Goal: Task Accomplishment & Management: Use online tool/utility

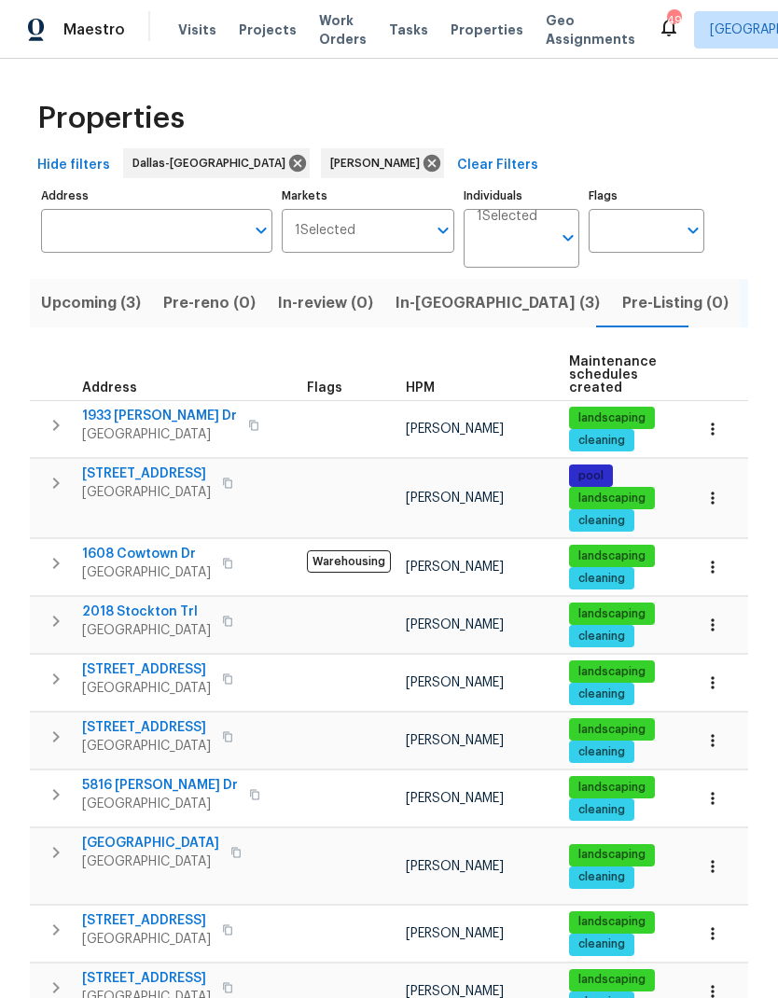
click at [420, 296] on span "In-[GEOGRAPHIC_DATA] (3)" at bounding box center [497, 303] width 204 height 26
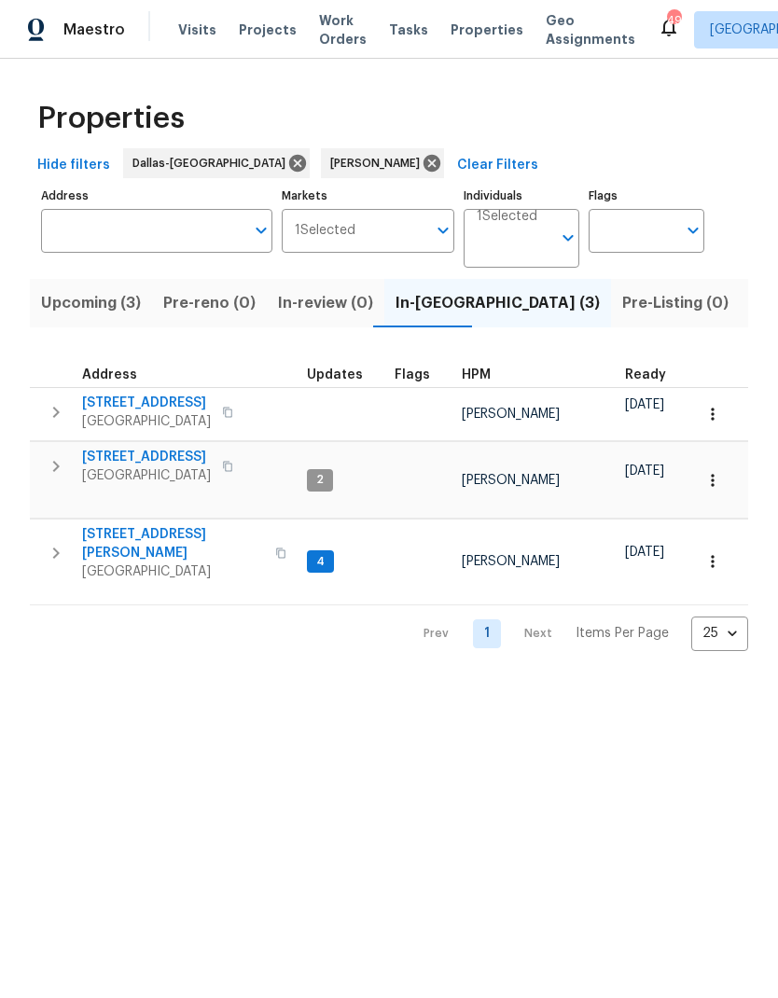
click at [56, 465] on icon "button" at bounding box center [56, 466] width 7 height 11
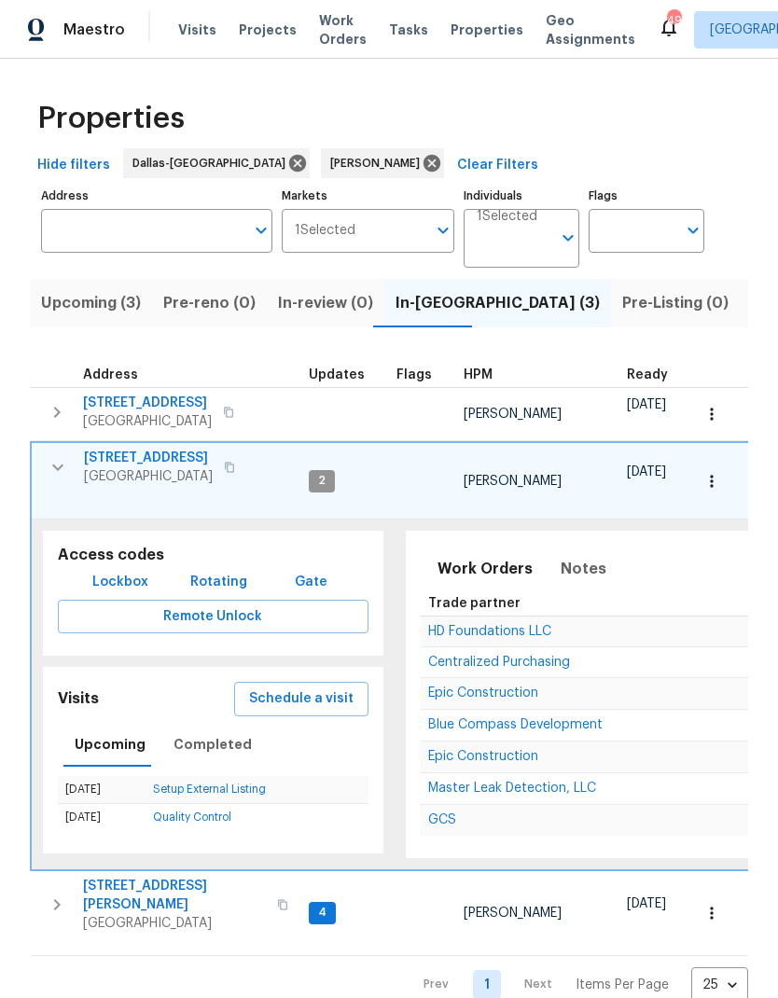
click at [311, 687] on span "Schedule a visit" at bounding box center [301, 698] width 104 height 23
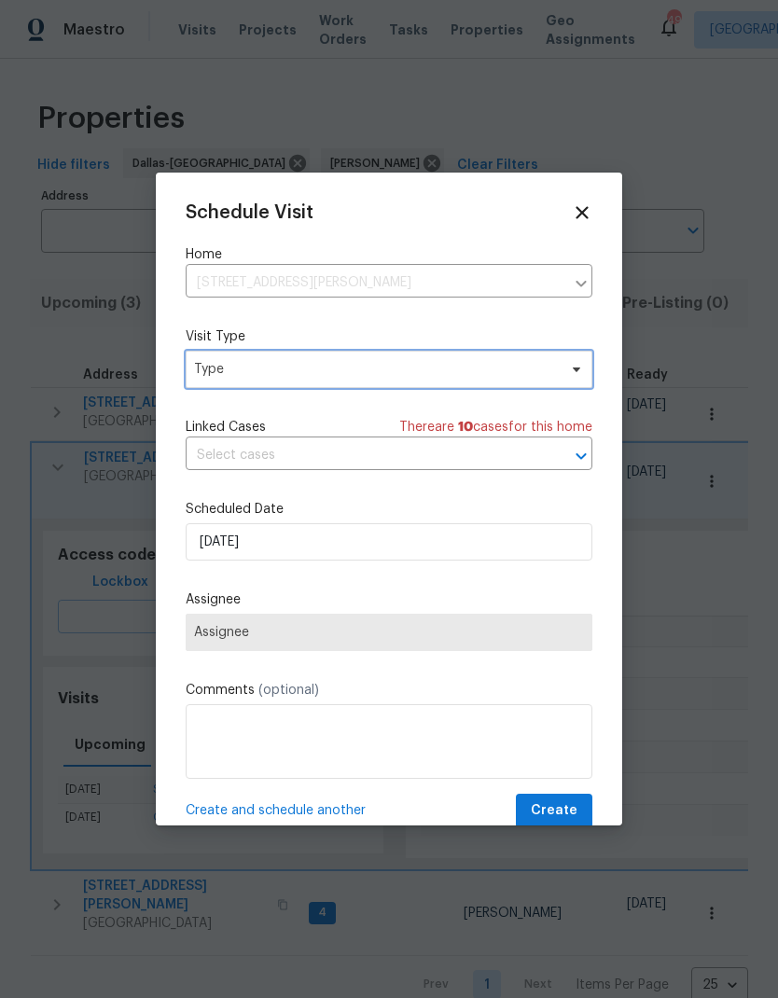
click at [351, 364] on span "Type" at bounding box center [375, 369] width 363 height 19
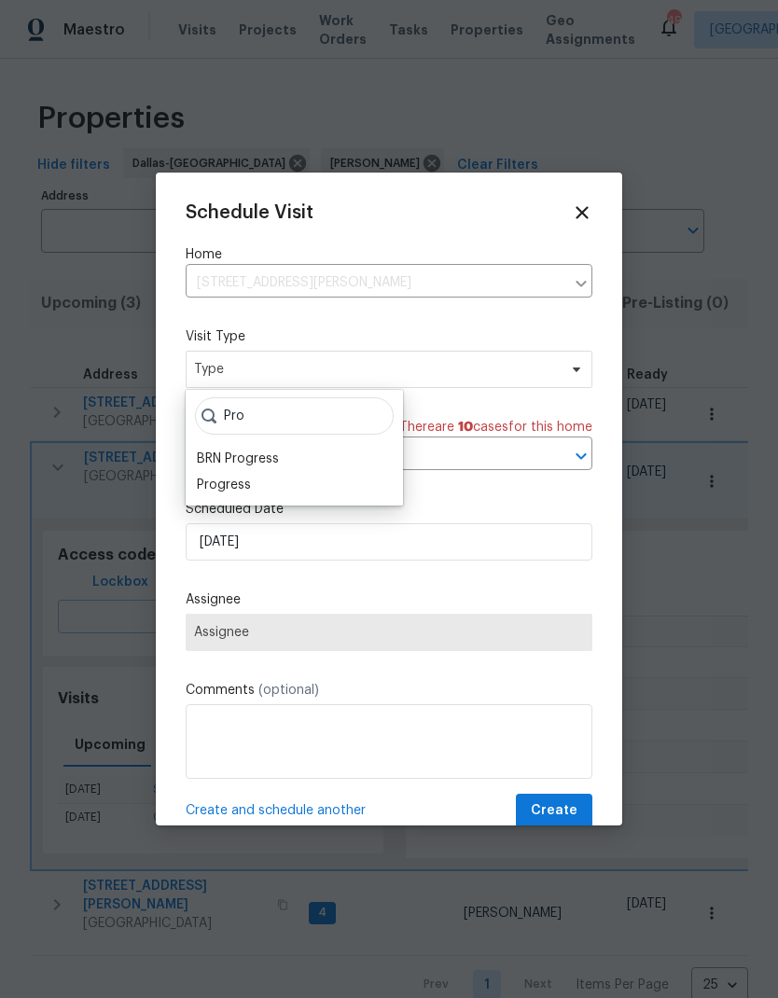
type input "Pro"
click at [248, 475] on div "Progress" at bounding box center [224, 484] width 54 height 19
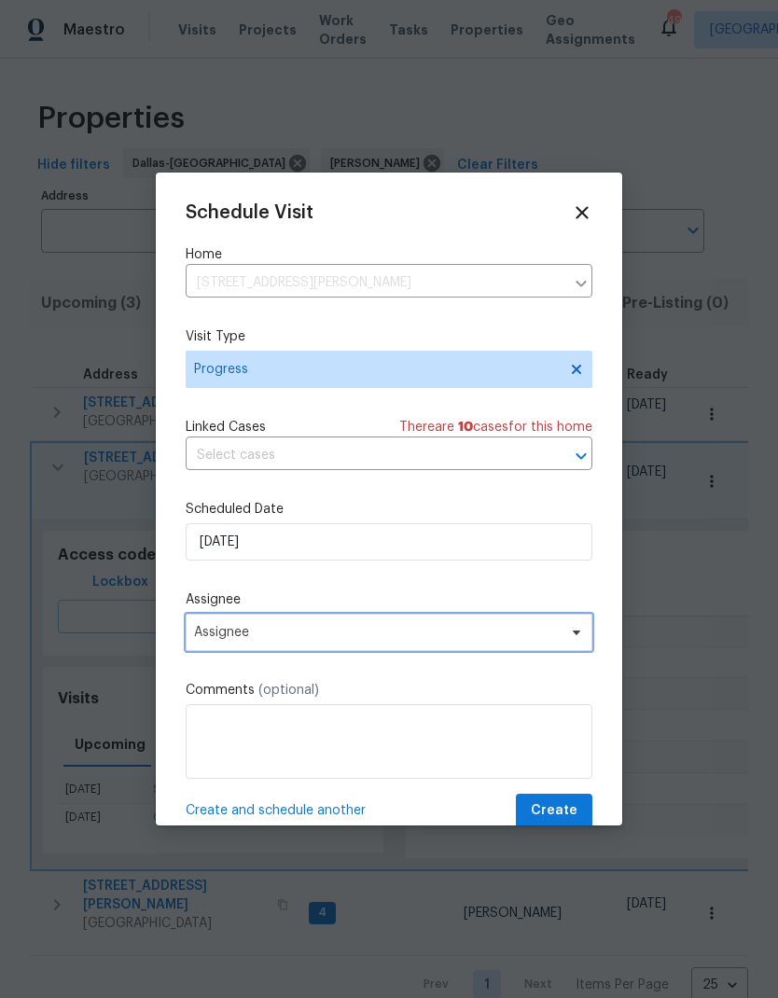
click at [332, 640] on span "Assignee" at bounding box center [376, 632] width 365 height 15
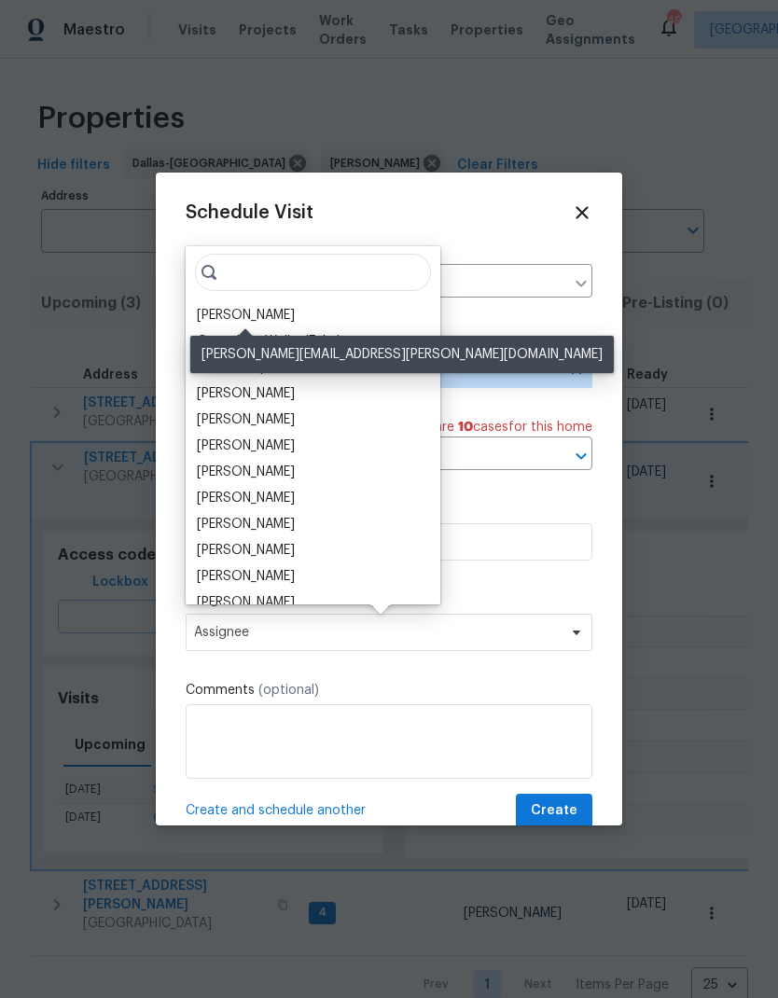
click at [272, 317] on div "[PERSON_NAME]" at bounding box center [246, 315] width 98 height 19
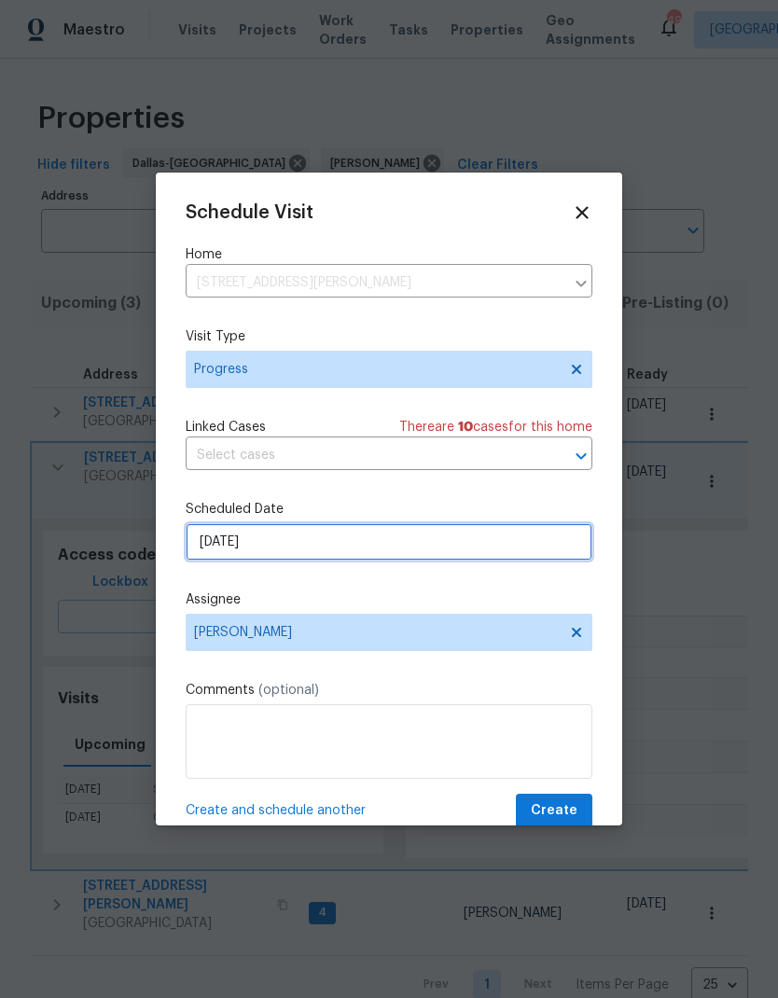
click at [368, 545] on input "[DATE]" at bounding box center [389, 541] width 406 height 37
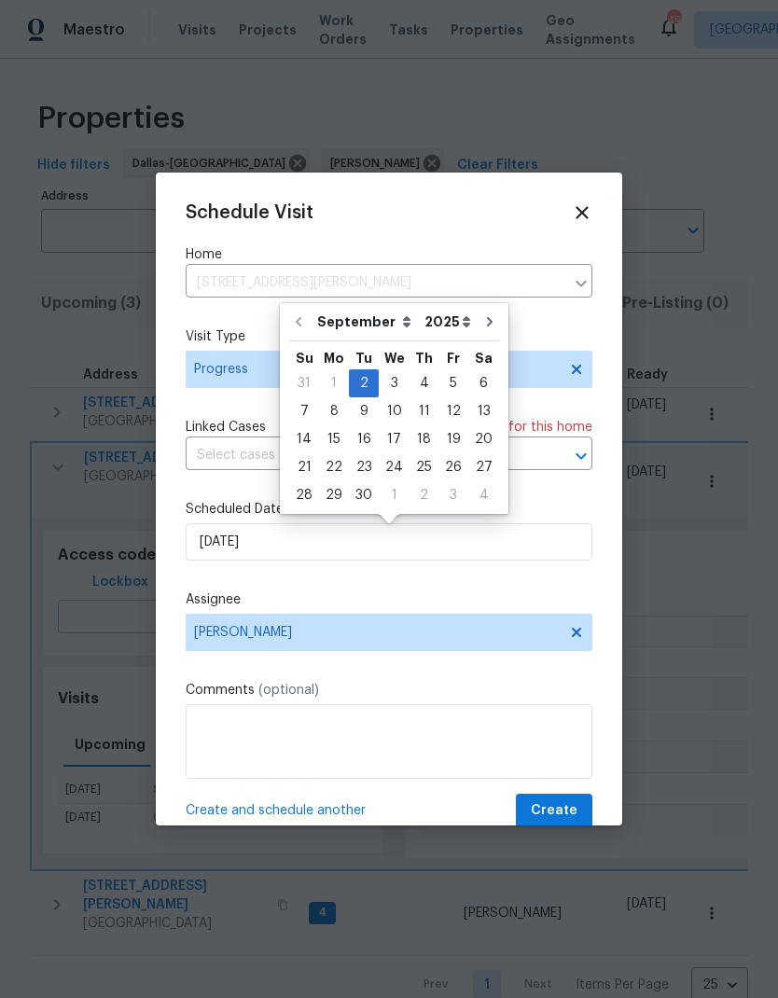
click at [684, 468] on div at bounding box center [389, 499] width 778 height 998
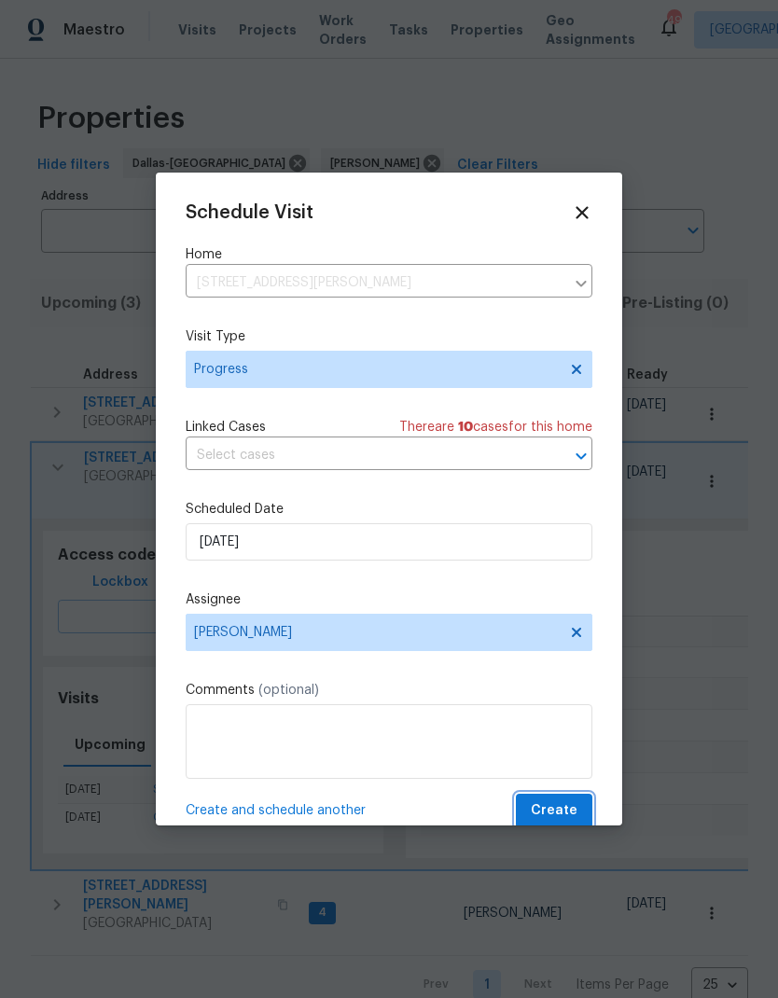
click at [563, 812] on span "Create" at bounding box center [553, 810] width 47 height 23
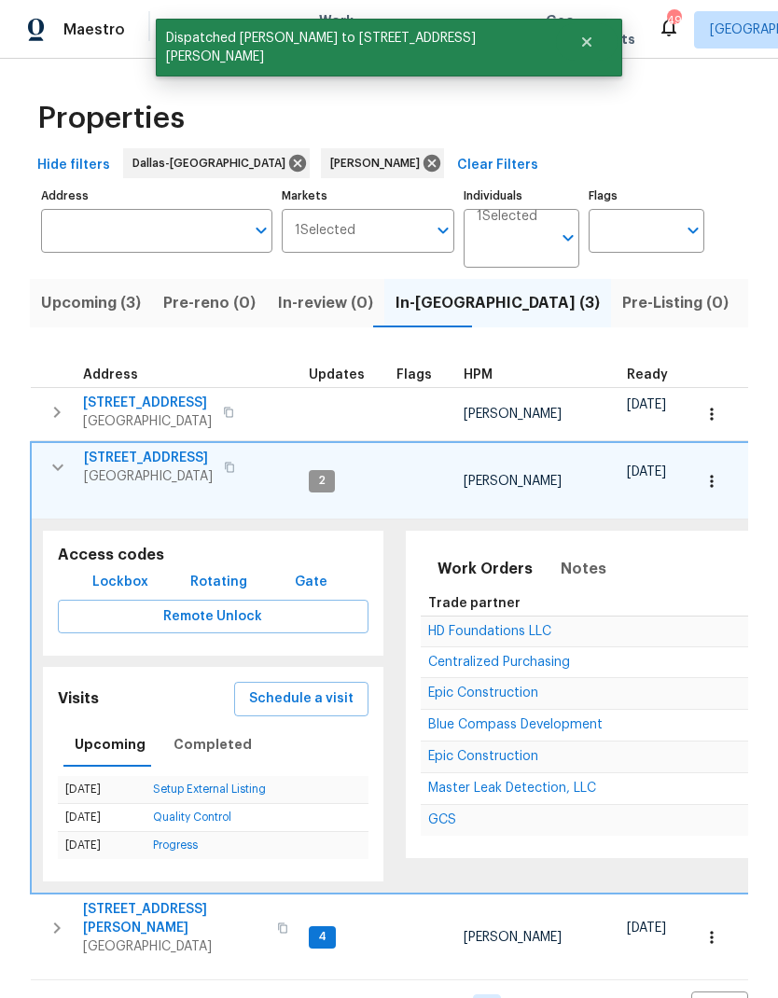
click at [47, 451] on button "button" at bounding box center [57, 466] width 37 height 37
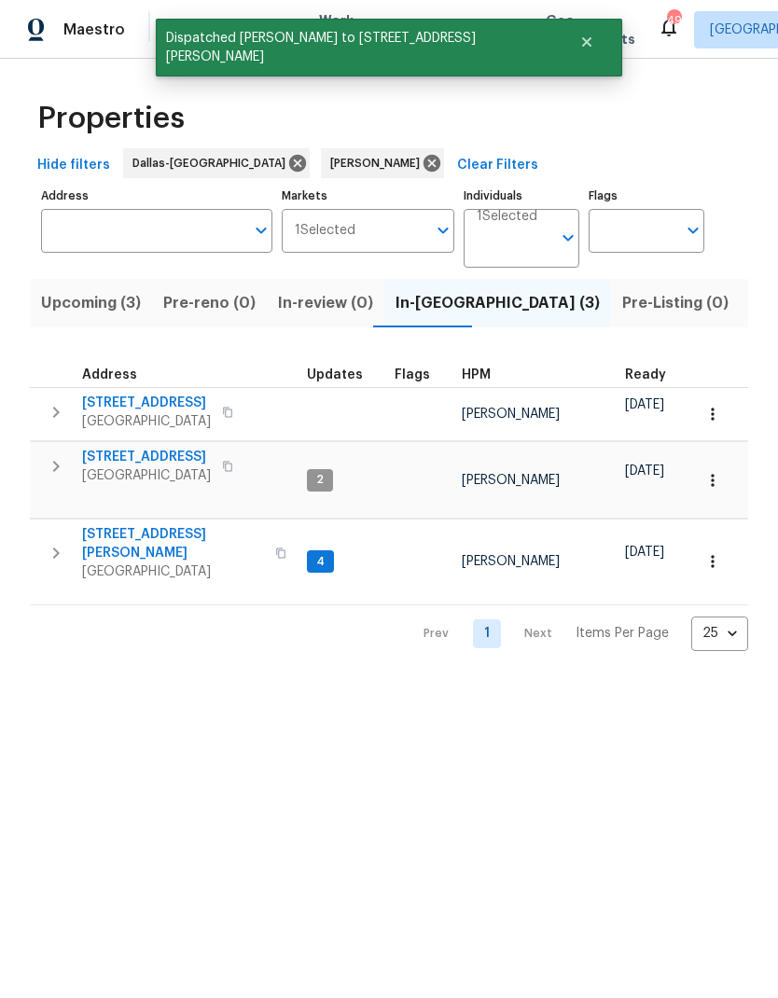
click at [55, 542] on icon "button" at bounding box center [56, 553] width 22 height 22
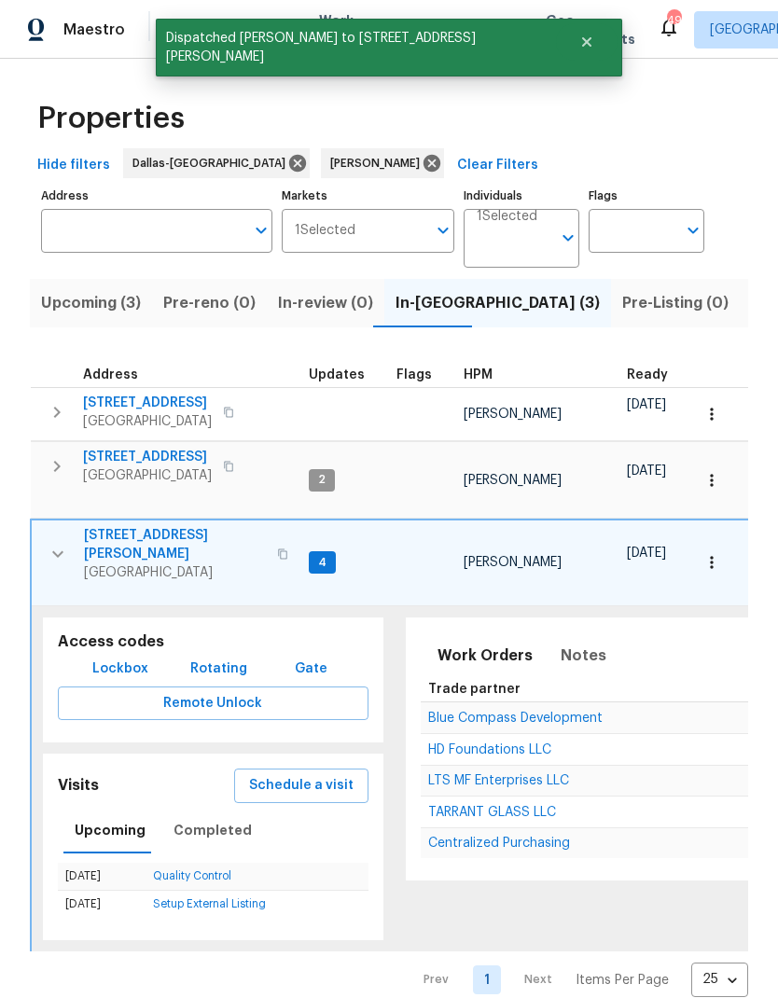
click at [324, 774] on span "Schedule a visit" at bounding box center [301, 785] width 104 height 23
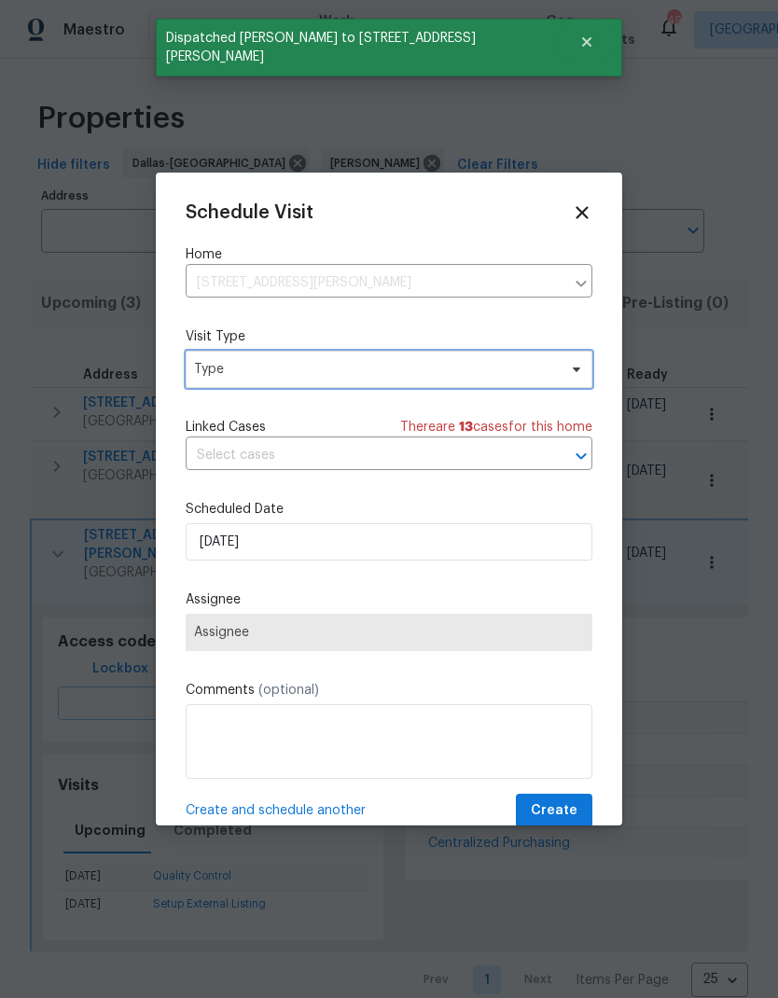
click at [452, 377] on span "Type" at bounding box center [375, 369] width 363 height 19
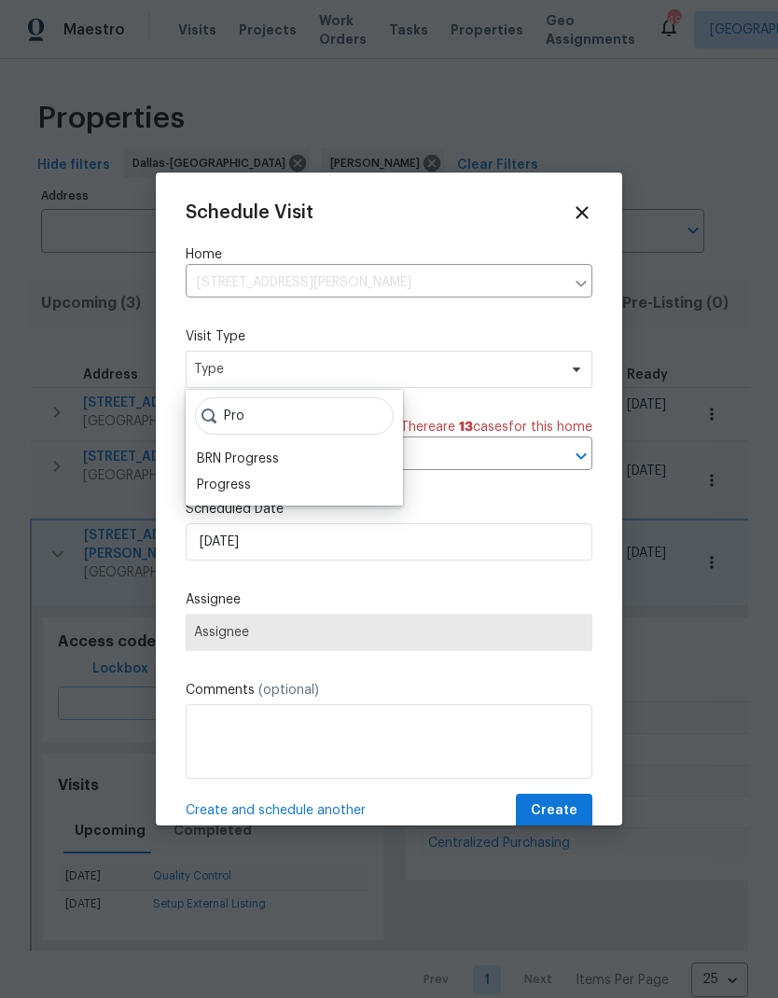
type input "Pro"
click at [265, 480] on div "Progress" at bounding box center [294, 485] width 206 height 26
click at [243, 485] on div "Progress" at bounding box center [224, 484] width 54 height 19
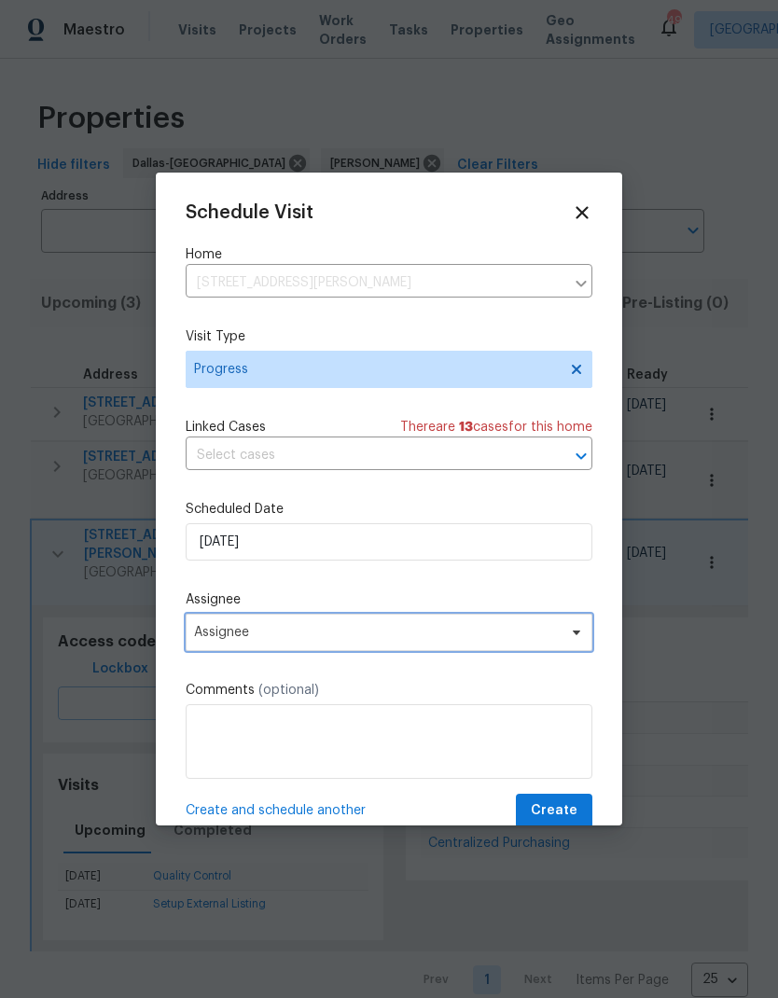
click at [312, 645] on span "Assignee" at bounding box center [389, 631] width 406 height 37
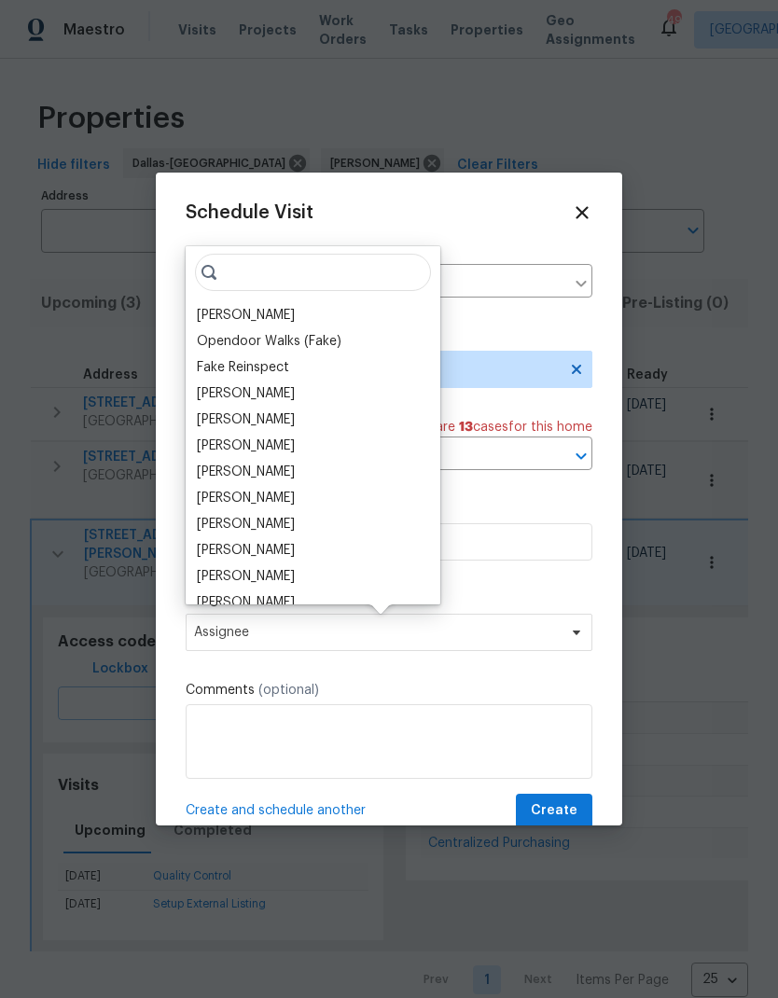
click at [253, 306] on div "[PERSON_NAME]" at bounding box center [246, 315] width 98 height 19
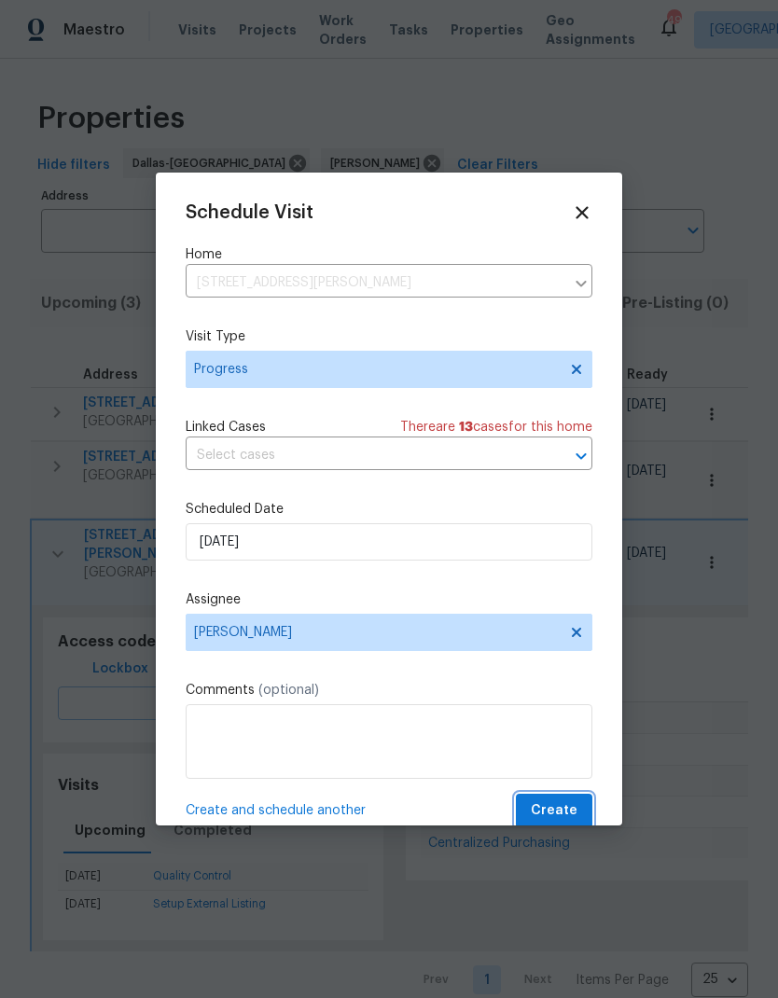
click at [558, 809] on span "Create" at bounding box center [553, 810] width 47 height 23
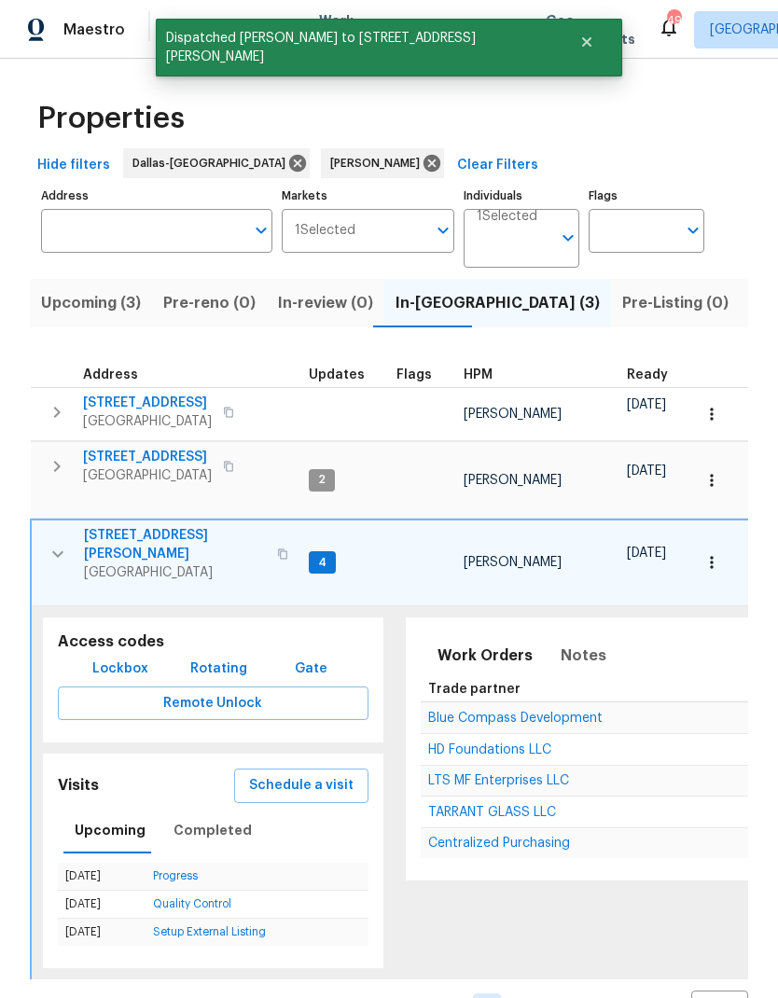
click at [71, 403] on button "button" at bounding box center [56, 411] width 37 height 37
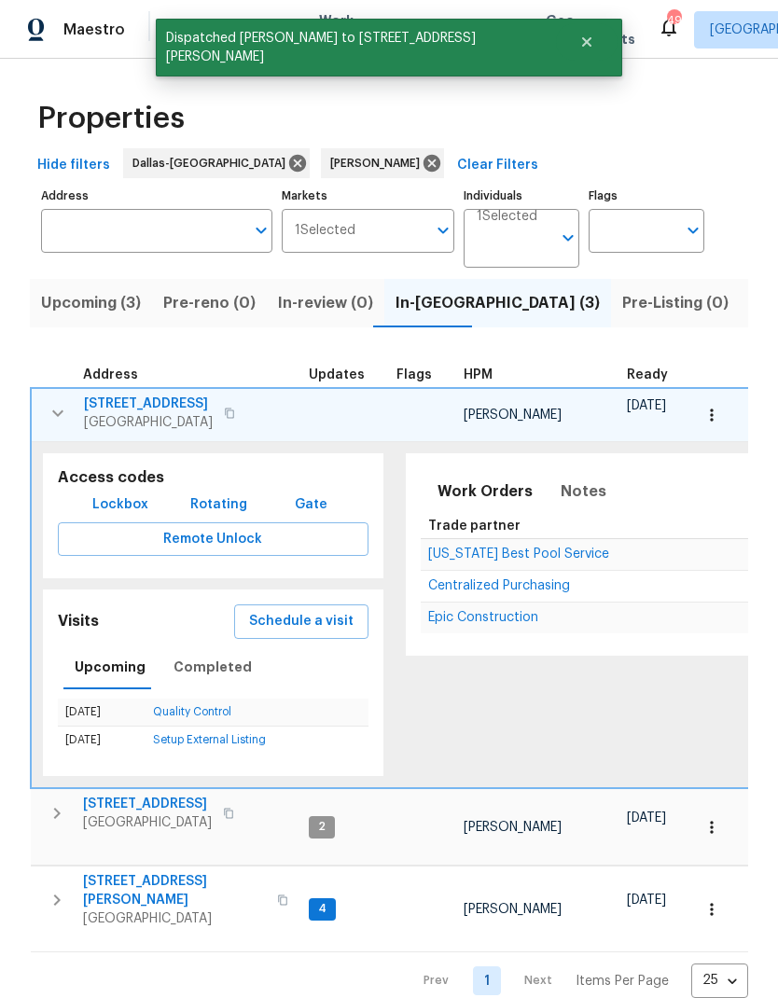
click at [324, 622] on span "Schedule a visit" at bounding box center [301, 621] width 104 height 23
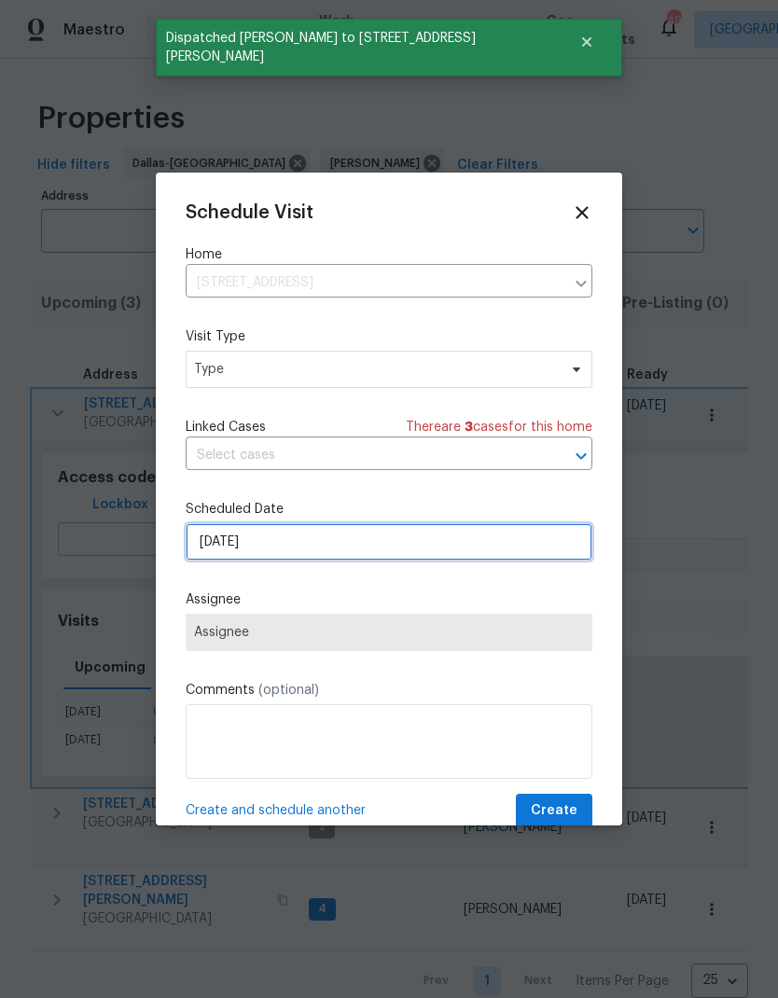
click at [362, 545] on input "[DATE]" at bounding box center [389, 541] width 406 height 37
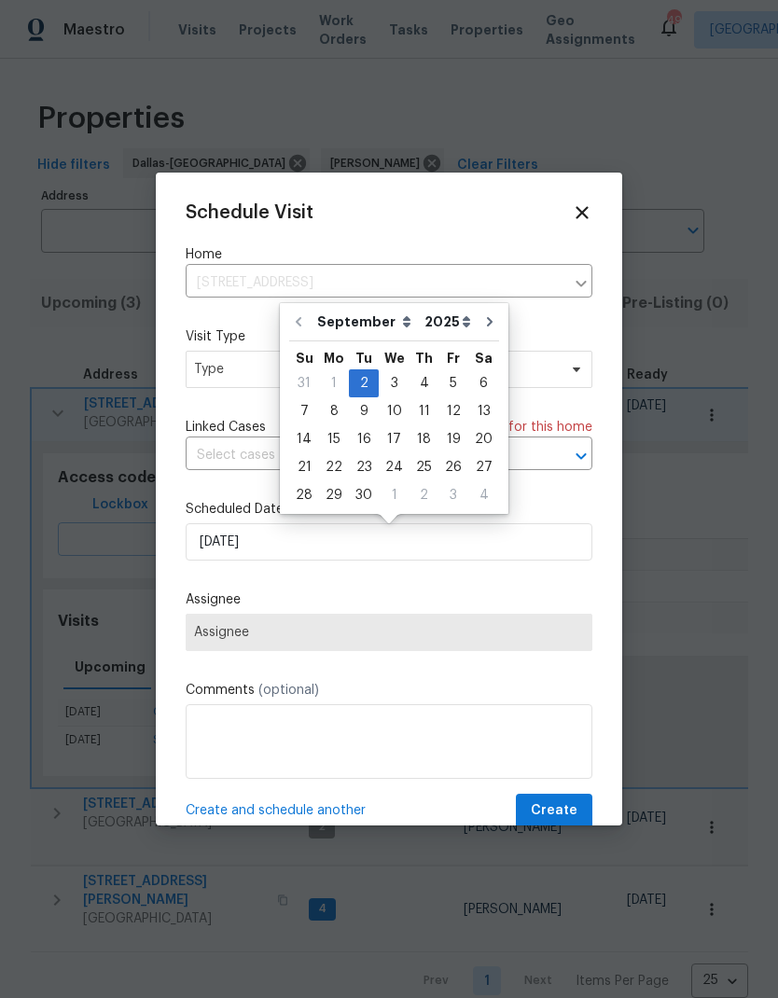
click at [412, 208] on div "Schedule Visit" at bounding box center [389, 212] width 406 height 21
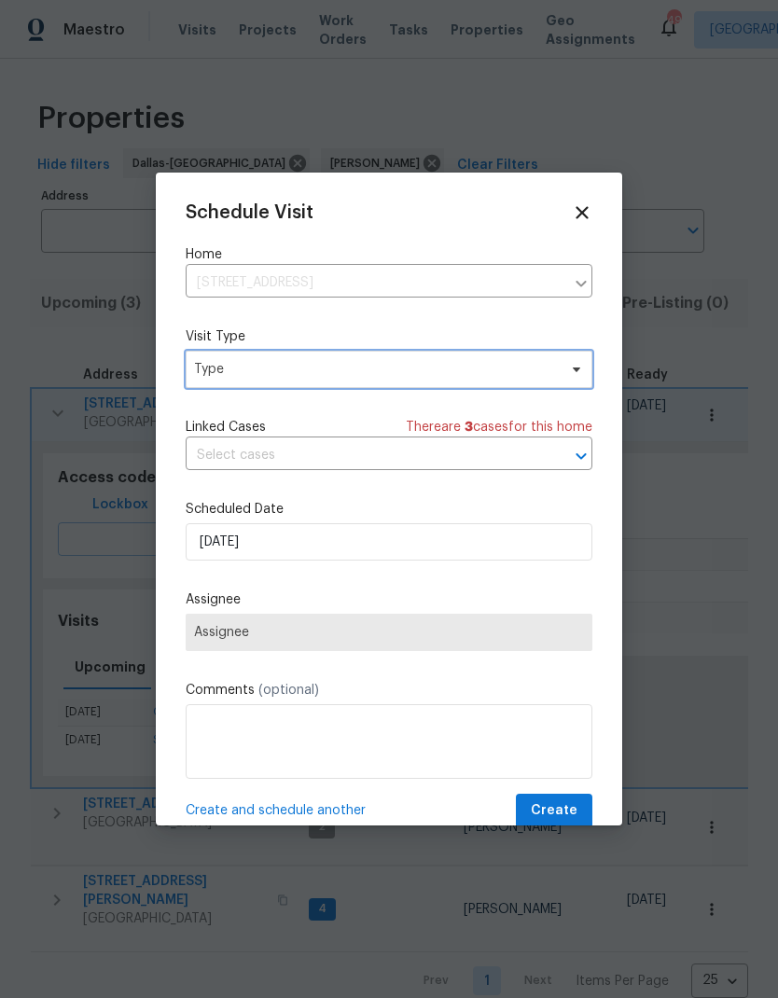
click at [275, 373] on span "Type" at bounding box center [375, 369] width 363 height 19
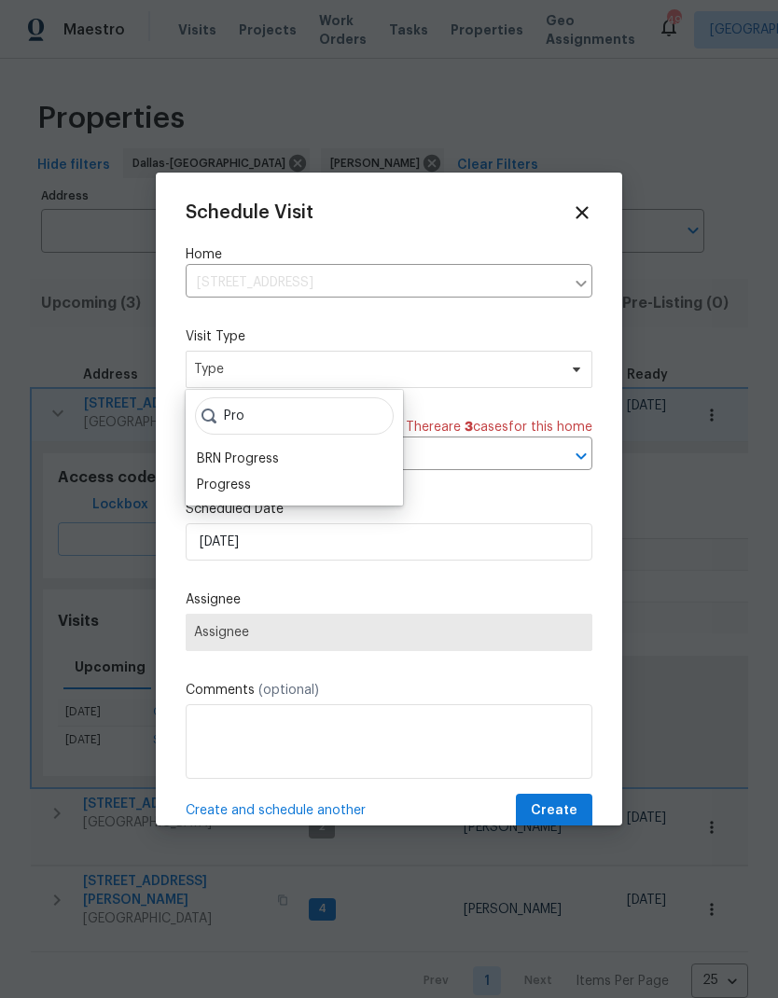
type input "Pro"
click at [247, 477] on div "Progress" at bounding box center [224, 484] width 54 height 19
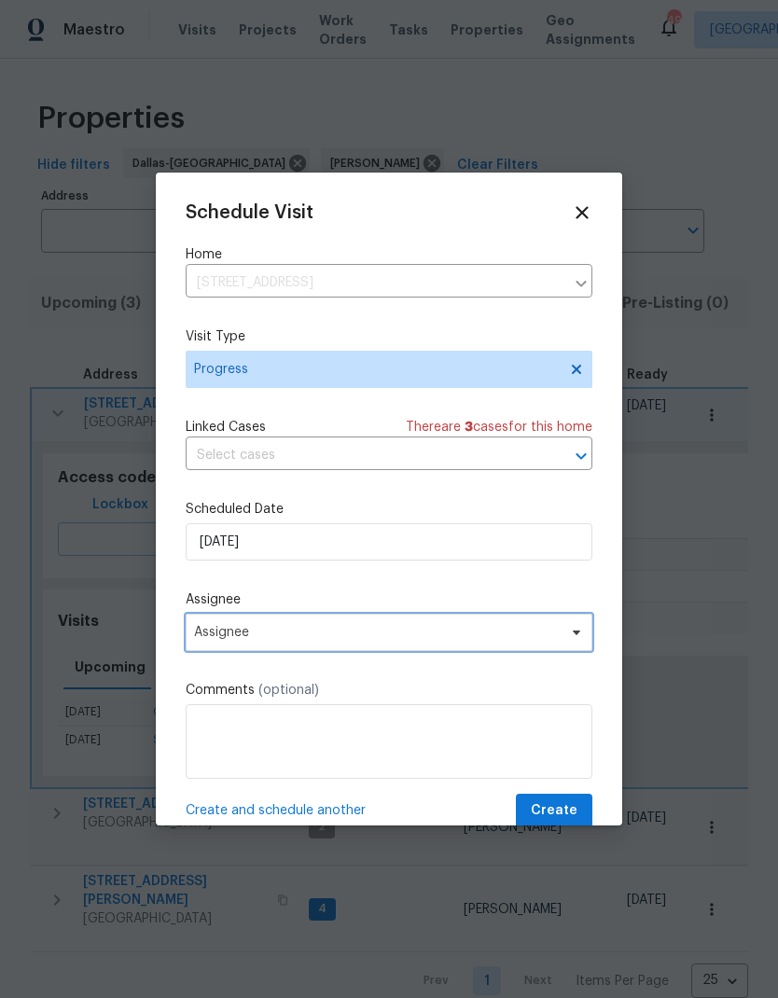
click at [314, 640] on span "Assignee" at bounding box center [376, 632] width 365 height 15
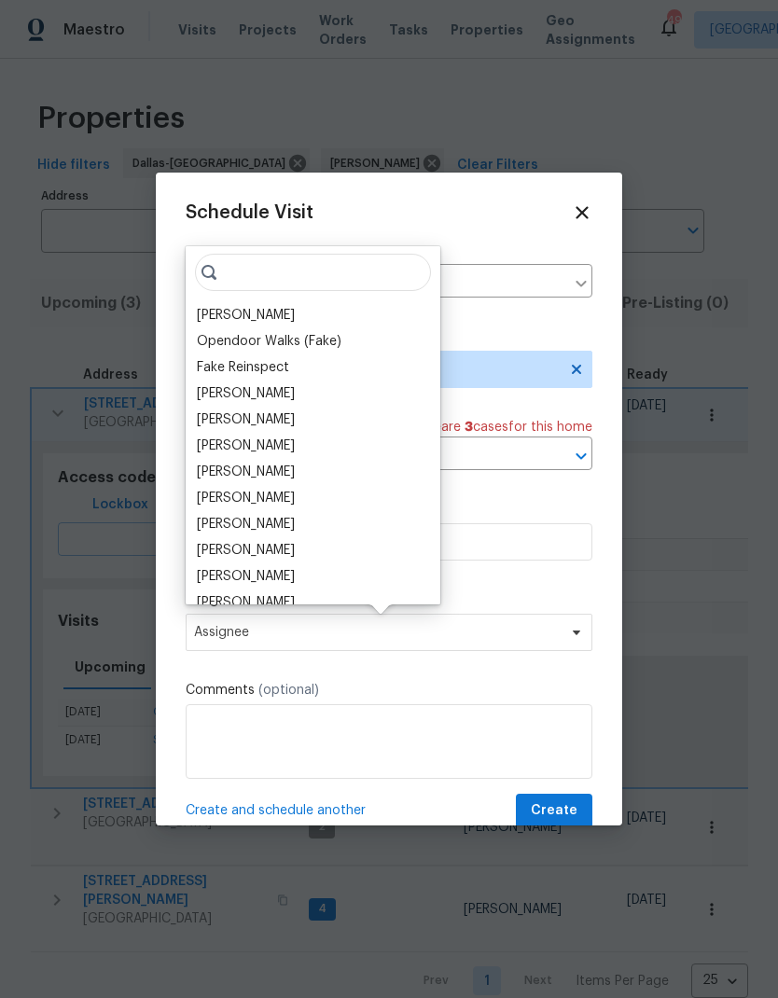
click at [284, 307] on div "[PERSON_NAME]" at bounding box center [246, 315] width 98 height 19
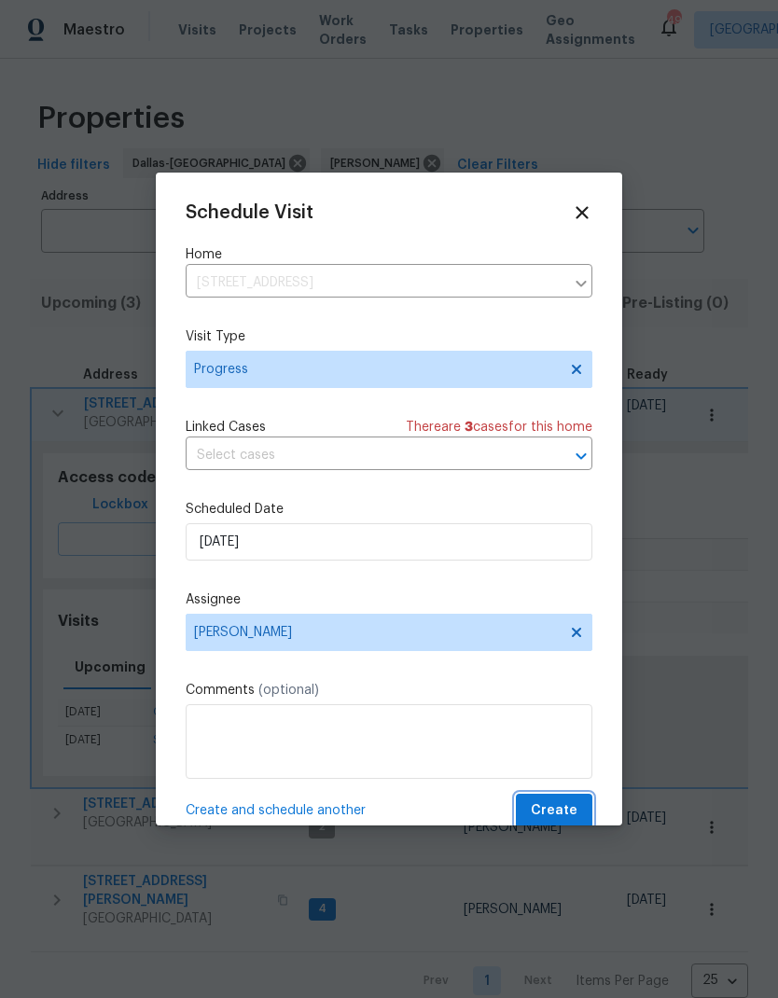
click at [554, 807] on span "Create" at bounding box center [553, 810] width 47 height 23
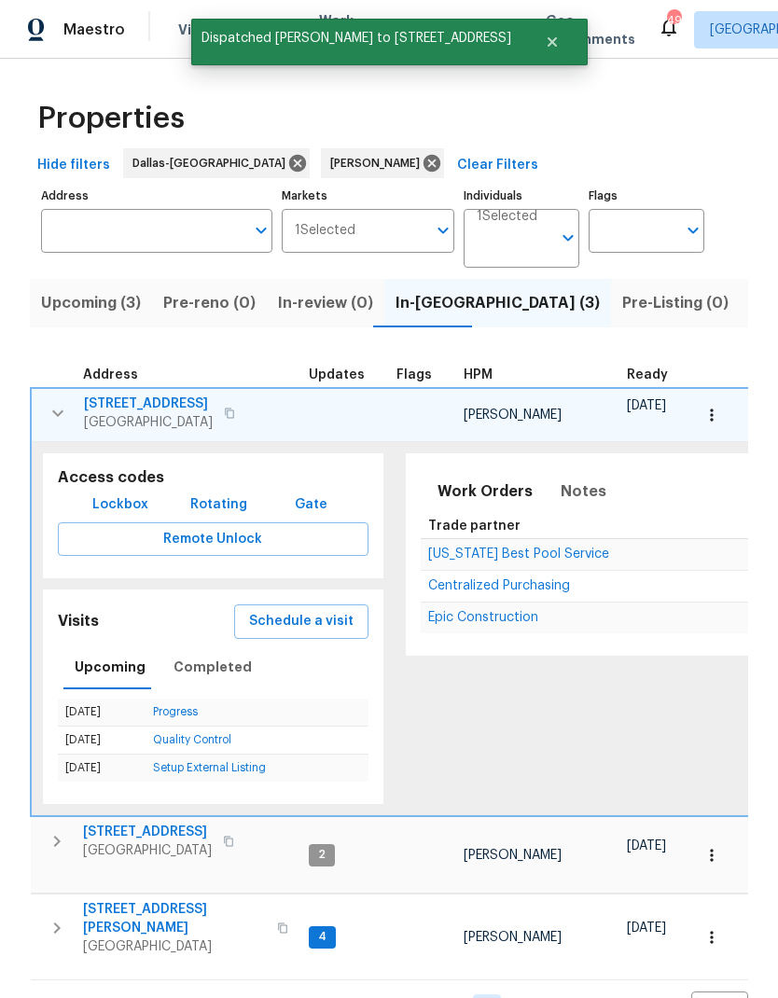
click at [48, 406] on icon "button" at bounding box center [58, 413] width 22 height 22
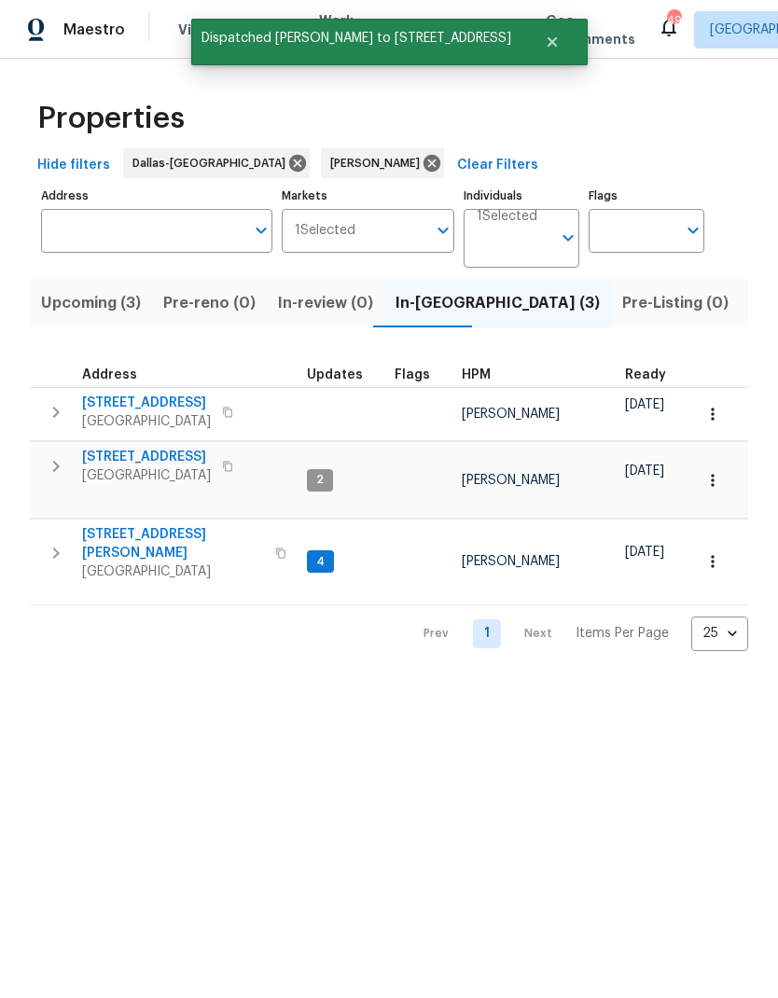
click at [91, 306] on span "Upcoming (3)" at bounding box center [91, 303] width 100 height 26
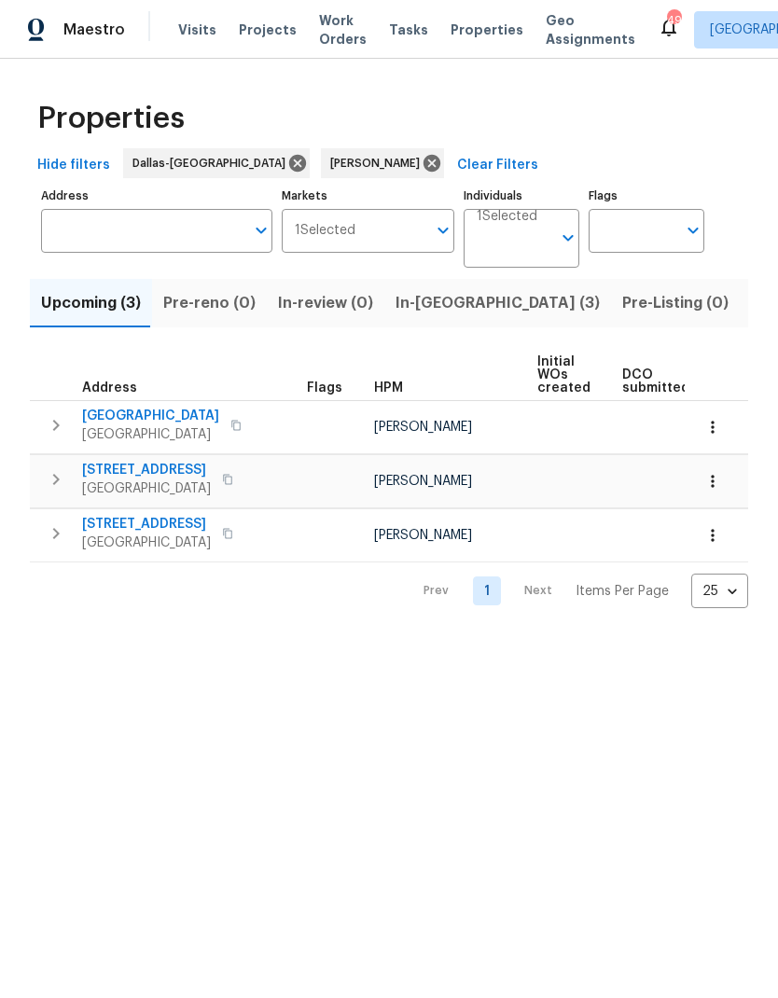
click at [119, 465] on span "[STREET_ADDRESS]" at bounding box center [146, 470] width 129 height 19
click at [751, 305] on span "Listed (11)" at bounding box center [788, 303] width 74 height 26
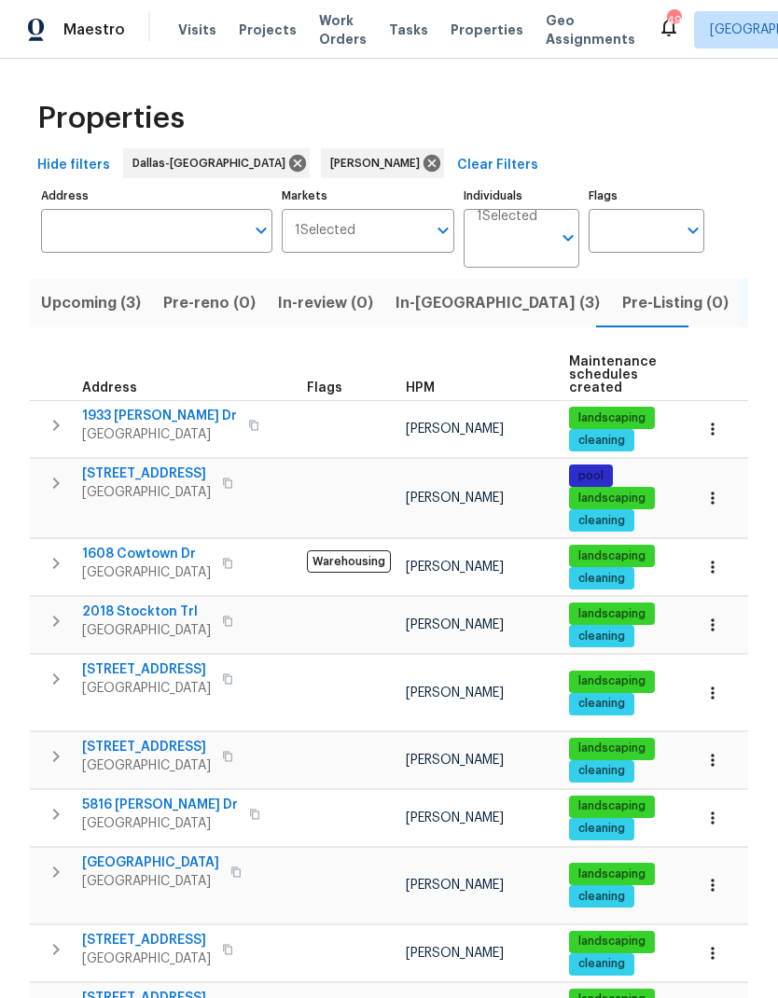
click at [716, 503] on icon "button" at bounding box center [712, 498] width 19 height 19
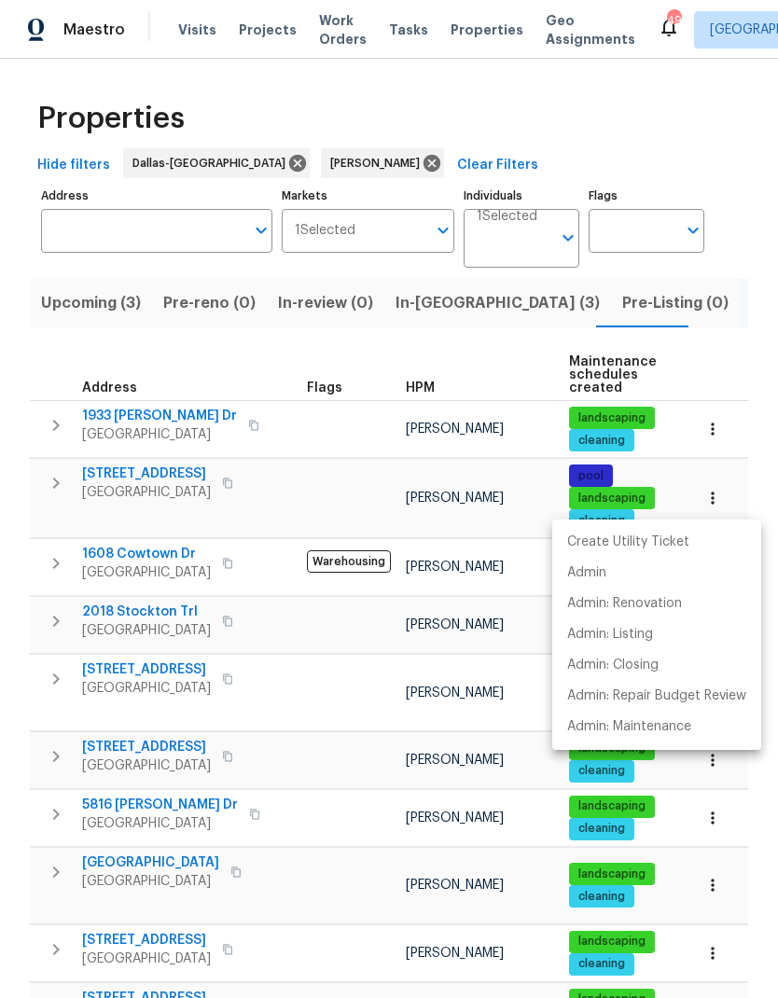
click at [321, 517] on div at bounding box center [389, 499] width 778 height 998
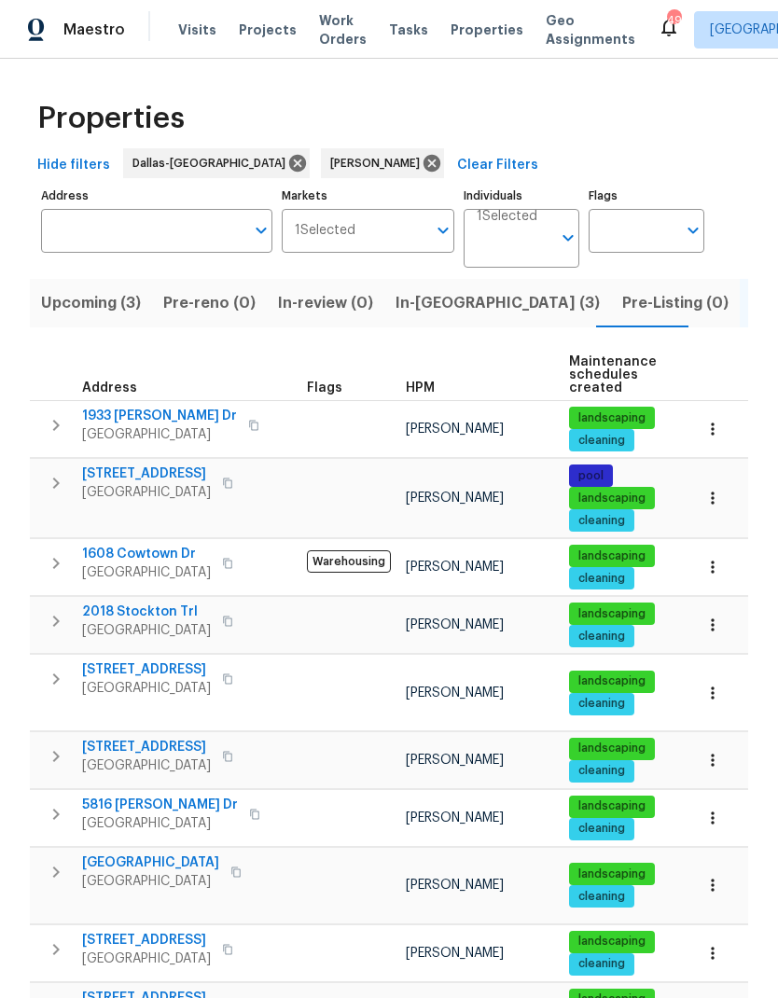
click at [57, 482] on icon "button" at bounding box center [56, 482] width 7 height 11
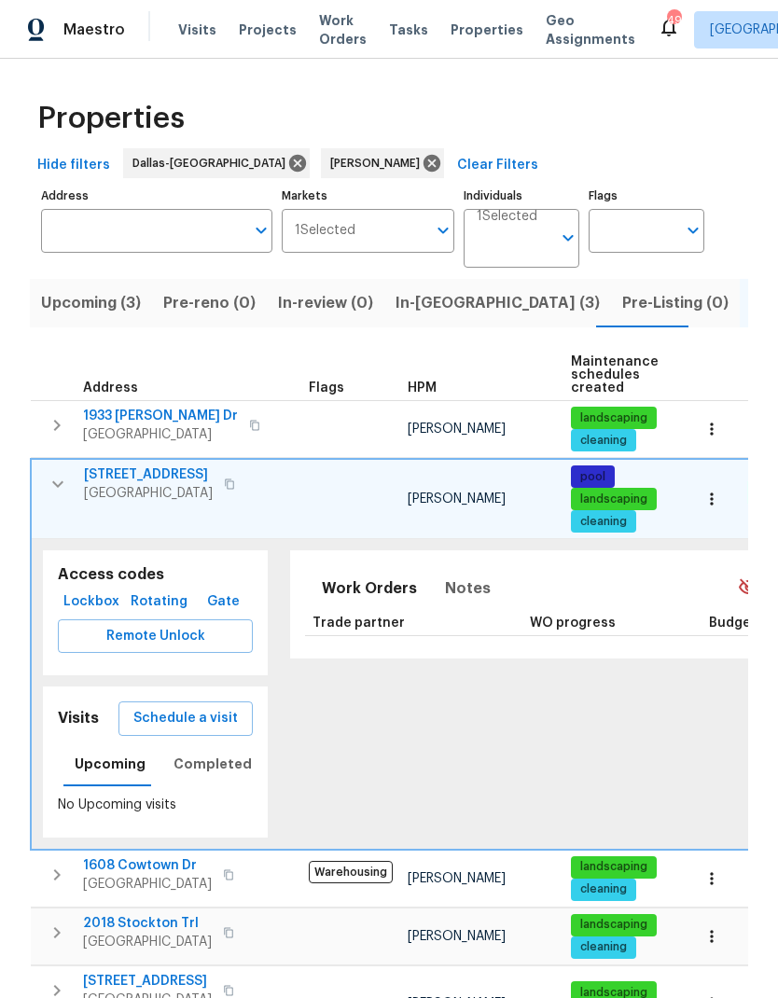
click at [208, 717] on span "Schedule a visit" at bounding box center [185, 718] width 104 height 23
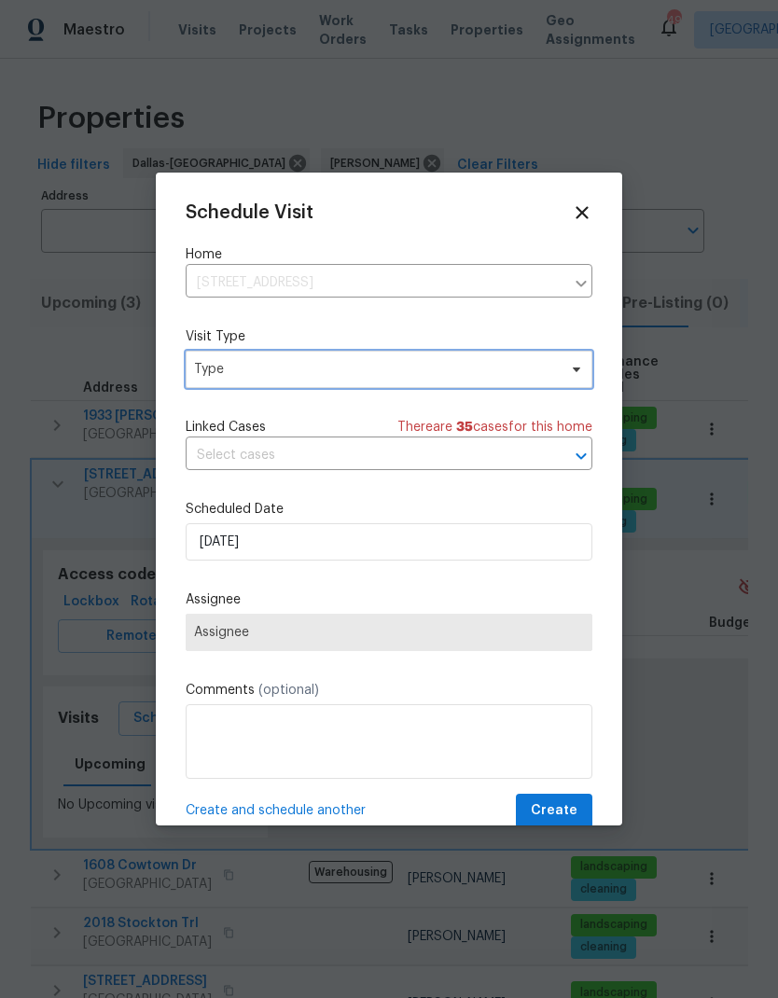
click at [420, 368] on span "Type" at bounding box center [375, 369] width 363 height 19
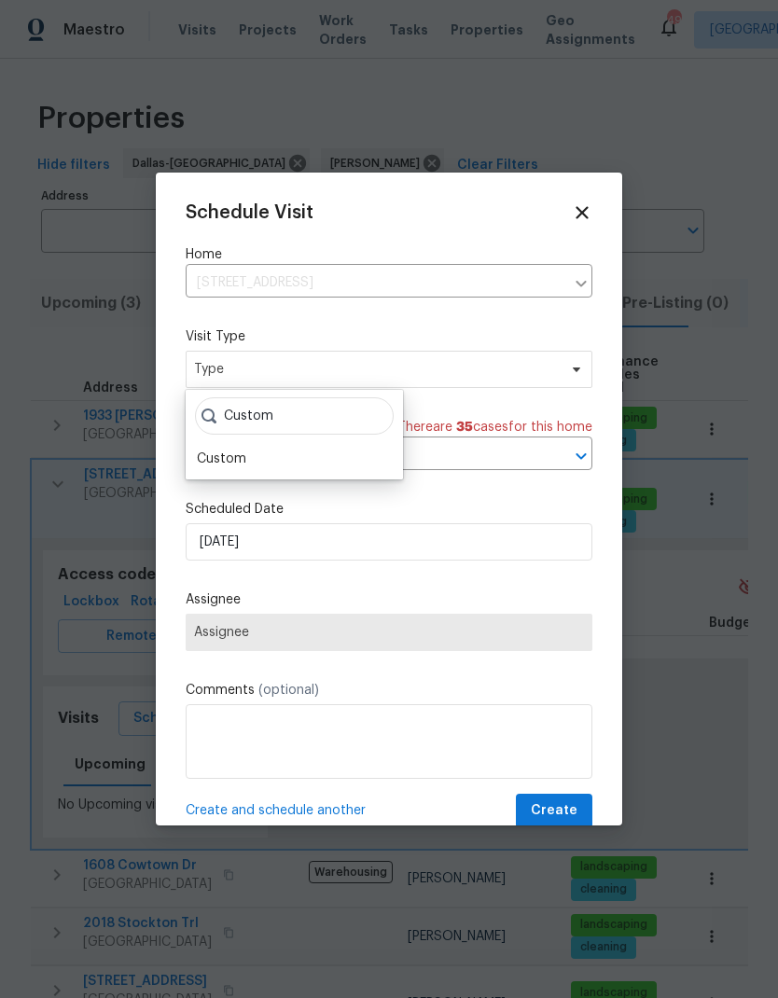
type input "Custom"
click at [223, 457] on div "Custom" at bounding box center [221, 458] width 49 height 19
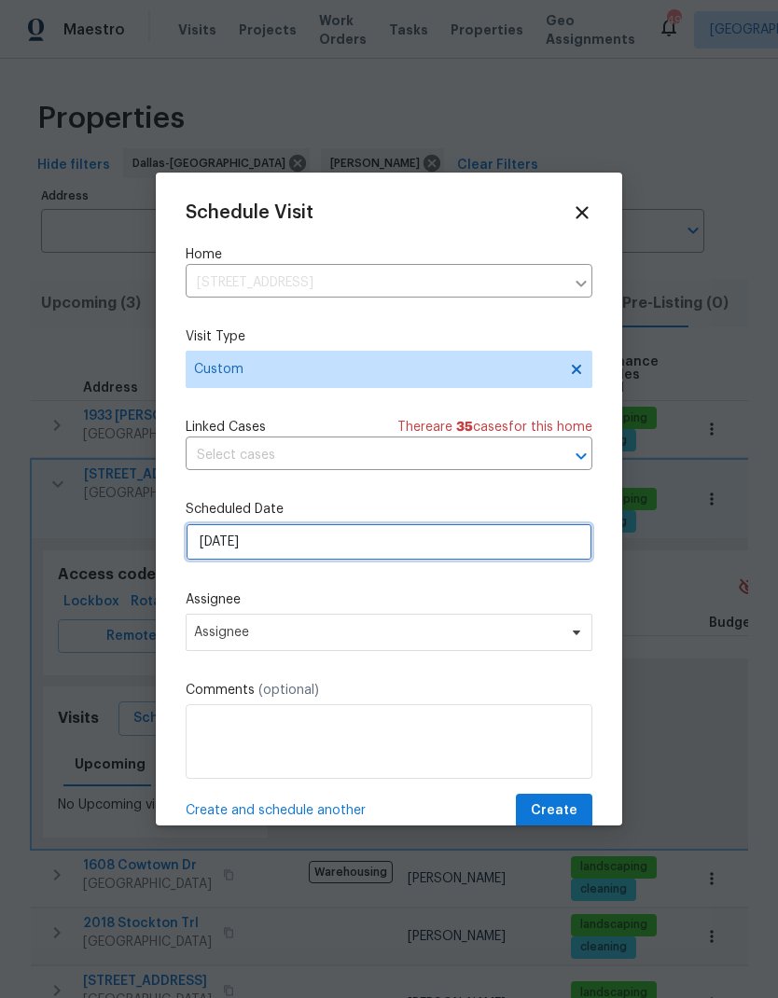
click at [228, 543] on input "[DATE]" at bounding box center [389, 541] width 406 height 37
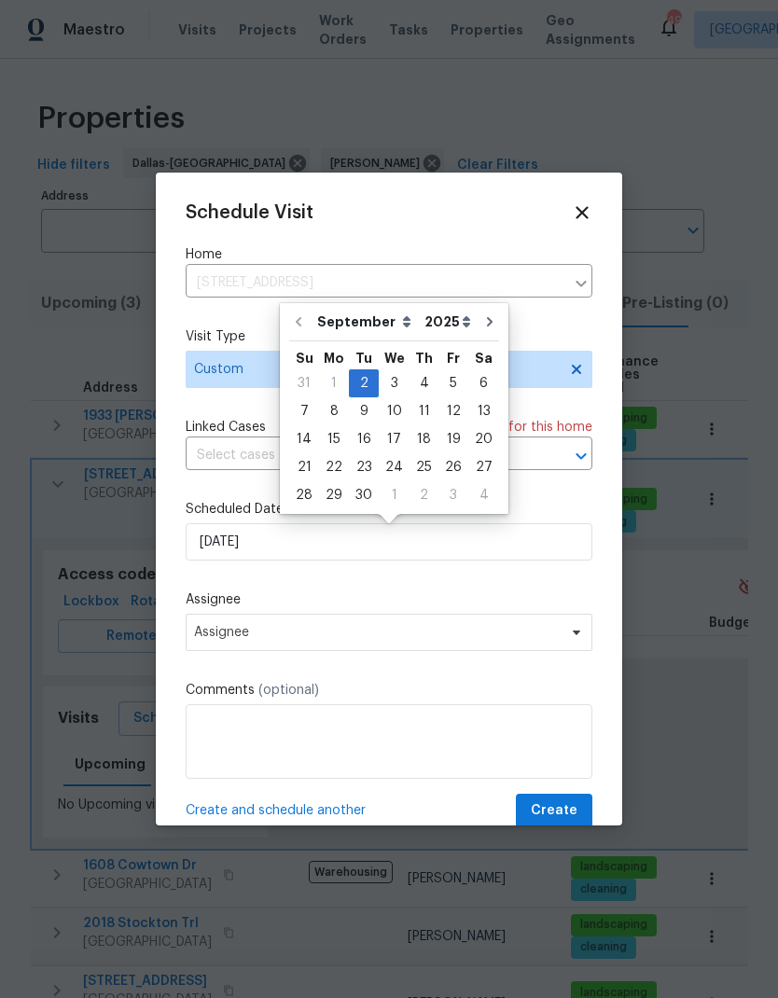
click at [415, 609] on label "Assignee" at bounding box center [389, 599] width 406 height 19
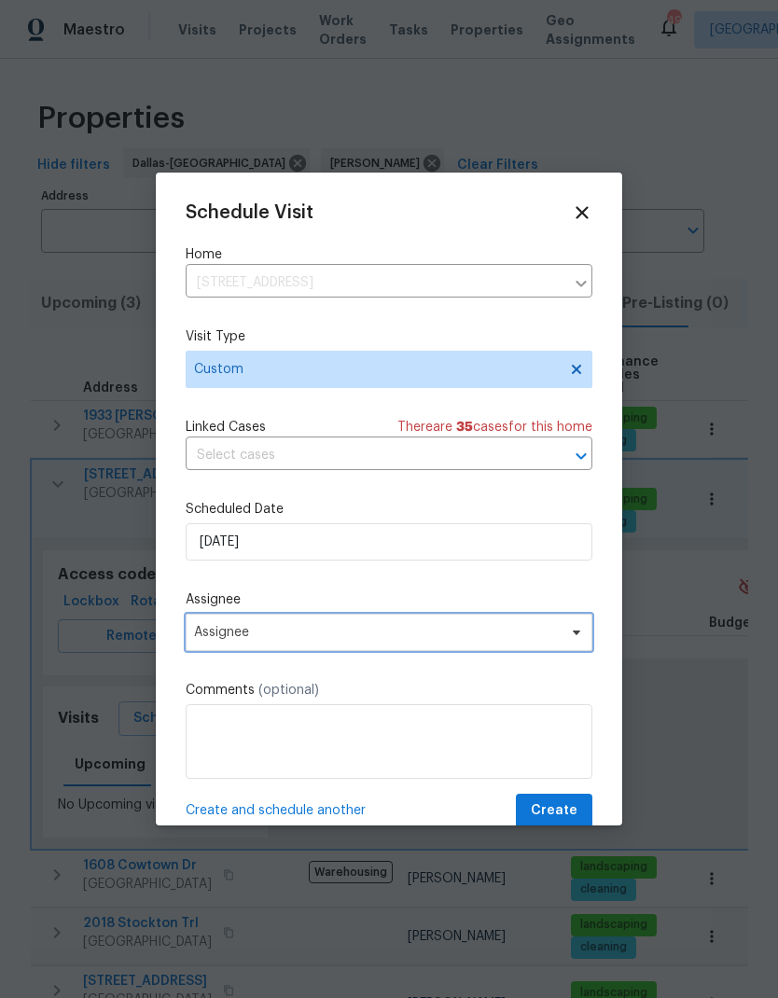
click at [420, 630] on span "Assignee" at bounding box center [376, 632] width 365 height 15
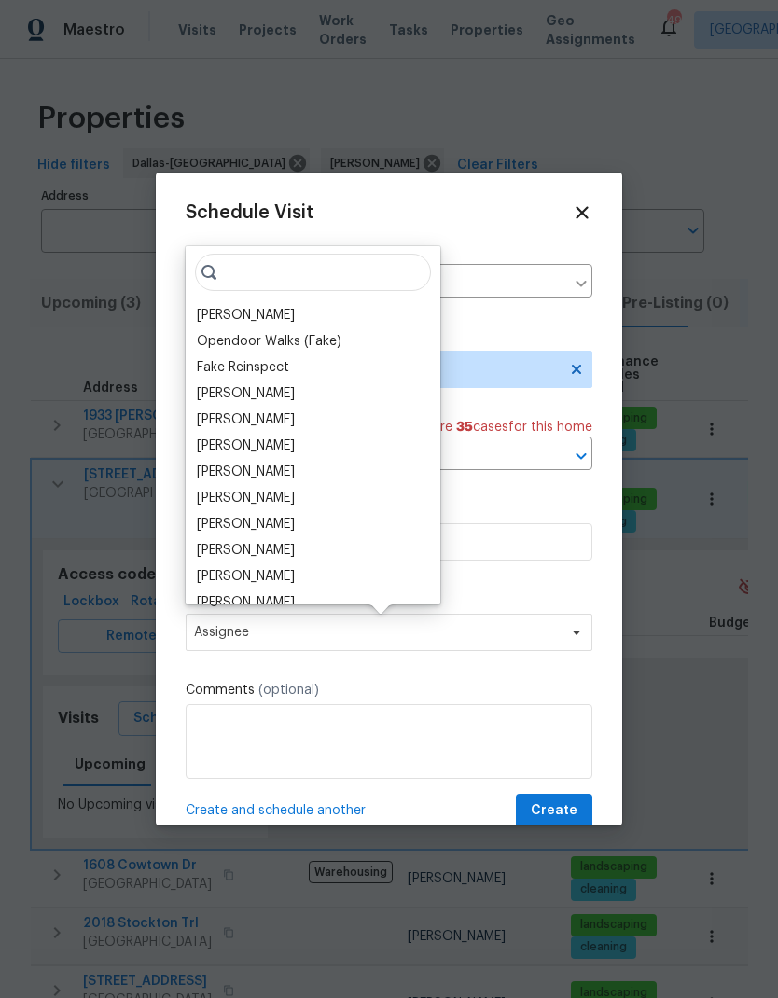
click at [225, 311] on div "[PERSON_NAME]" at bounding box center [246, 315] width 98 height 19
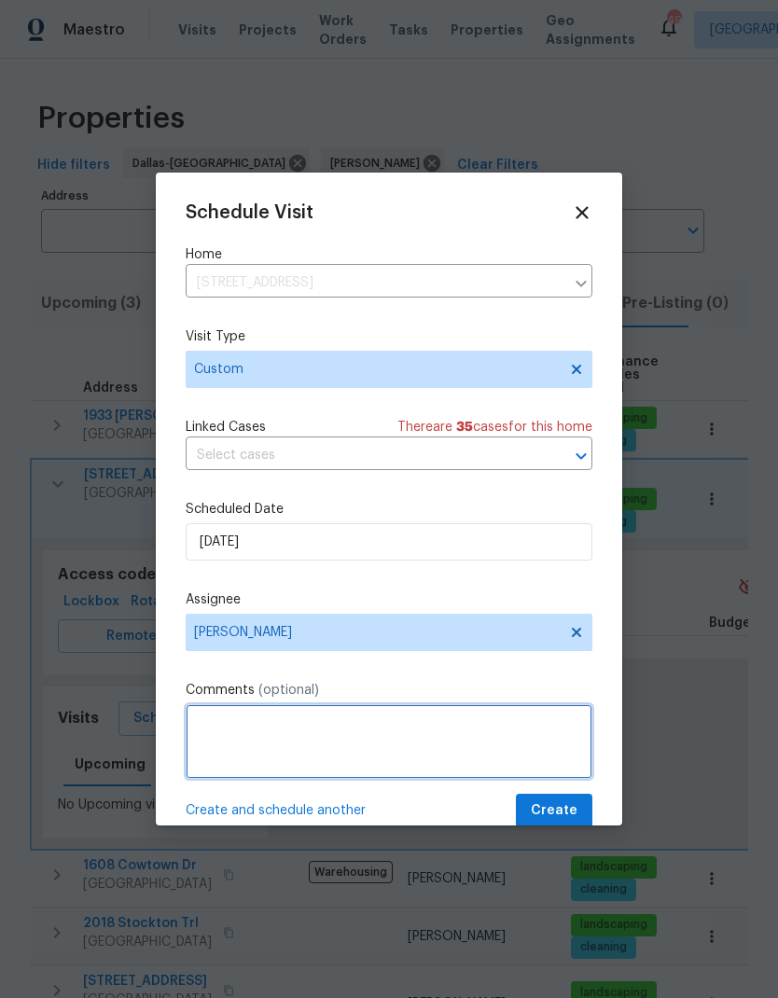
click at [497, 744] on textarea at bounding box center [389, 741] width 406 height 75
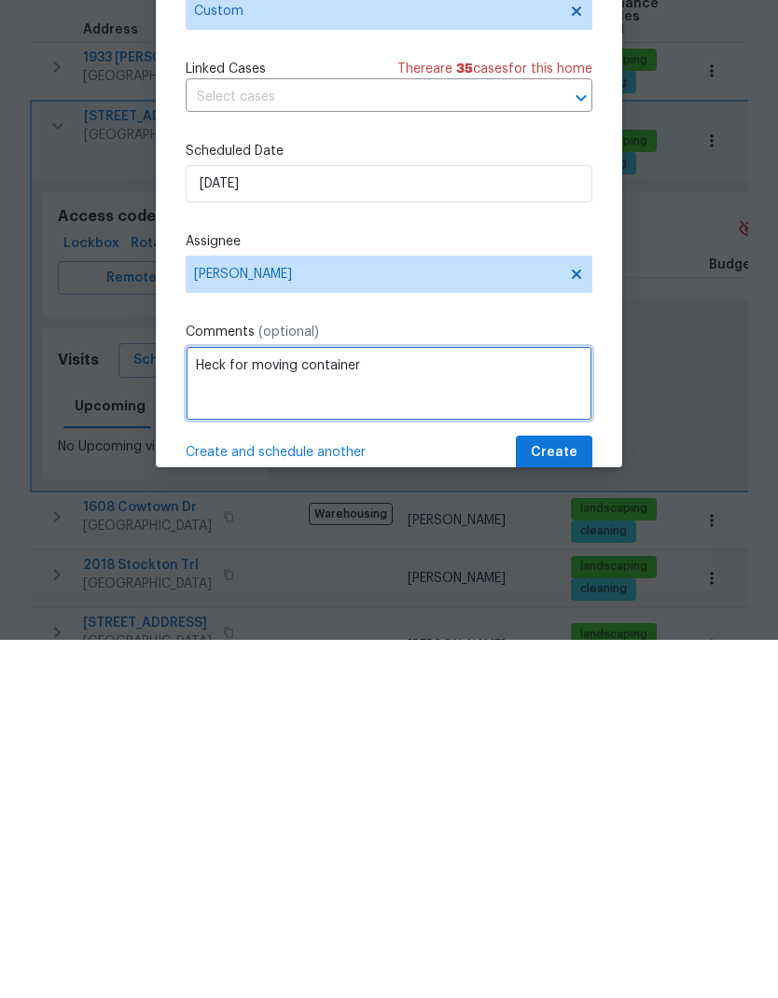
click at [221, 704] on textarea "Heck for moving container" at bounding box center [389, 741] width 406 height 75
click at [216, 704] on textarea "Heck for moving container" at bounding box center [389, 741] width 406 height 75
click at [498, 704] on textarea "Check for moving container" at bounding box center [389, 741] width 406 height 75
type textarea "Check for moving container"
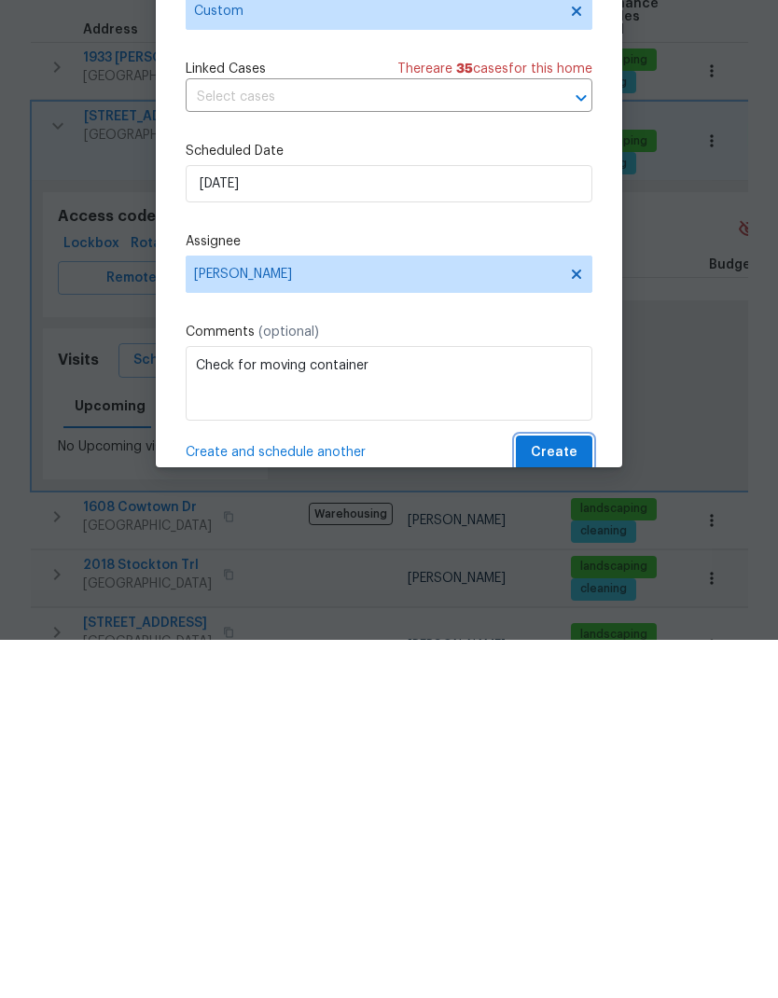
click at [549, 799] on span "Create" at bounding box center [553, 810] width 47 height 23
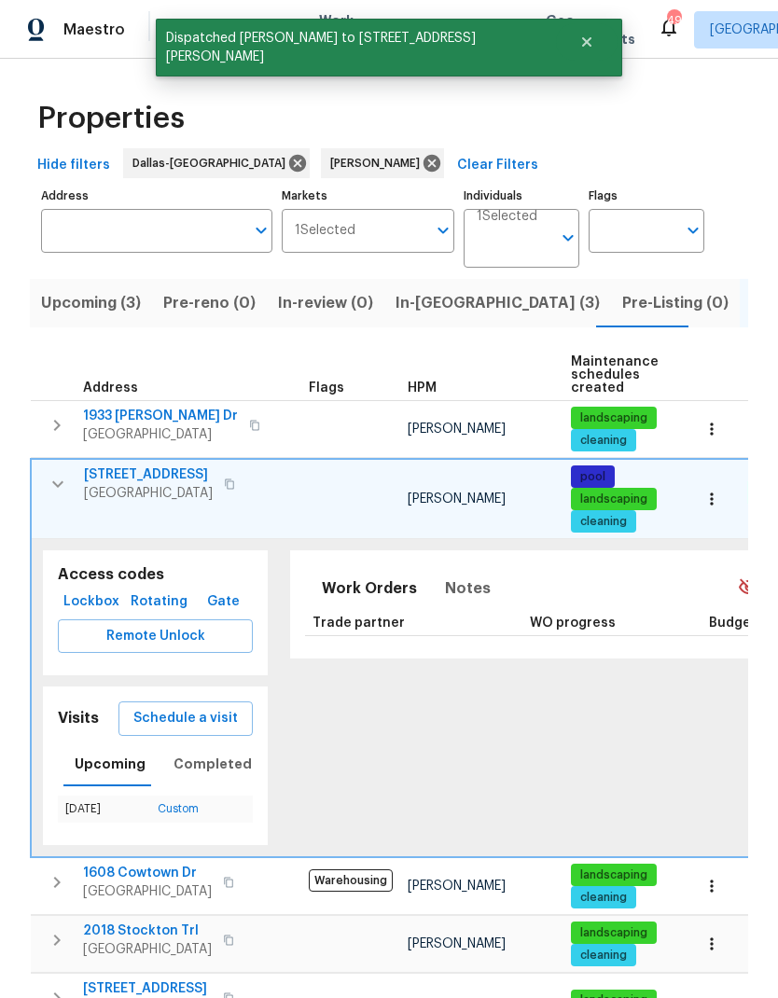
click at [57, 473] on icon "button" at bounding box center [58, 484] width 22 height 22
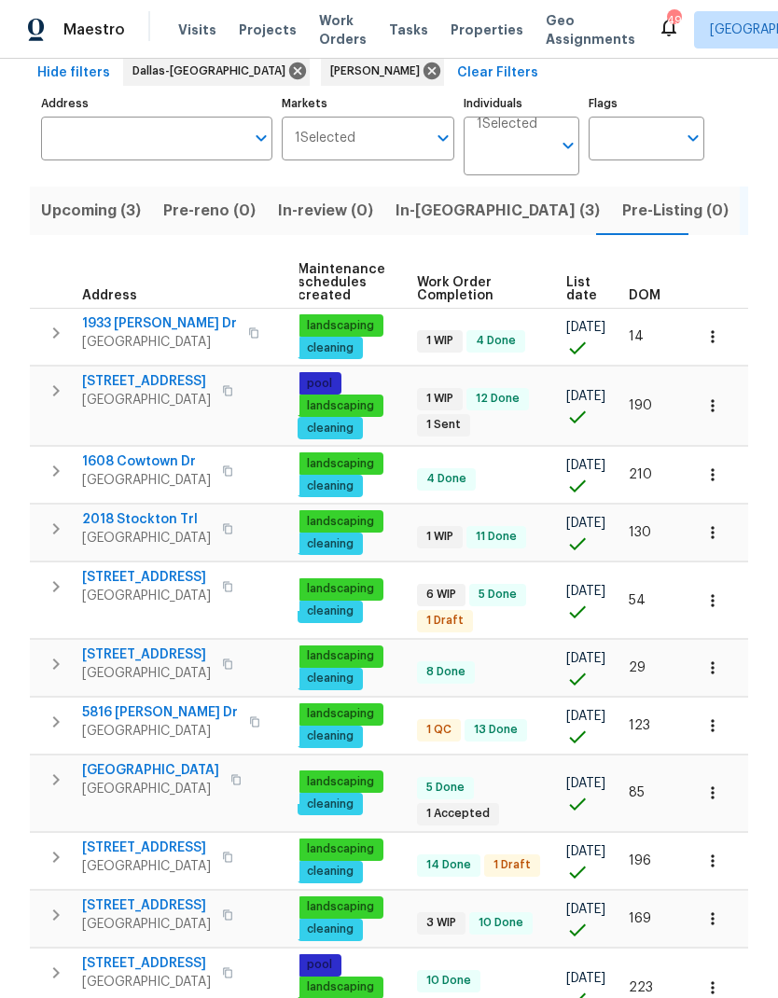
scroll to position [0, 271]
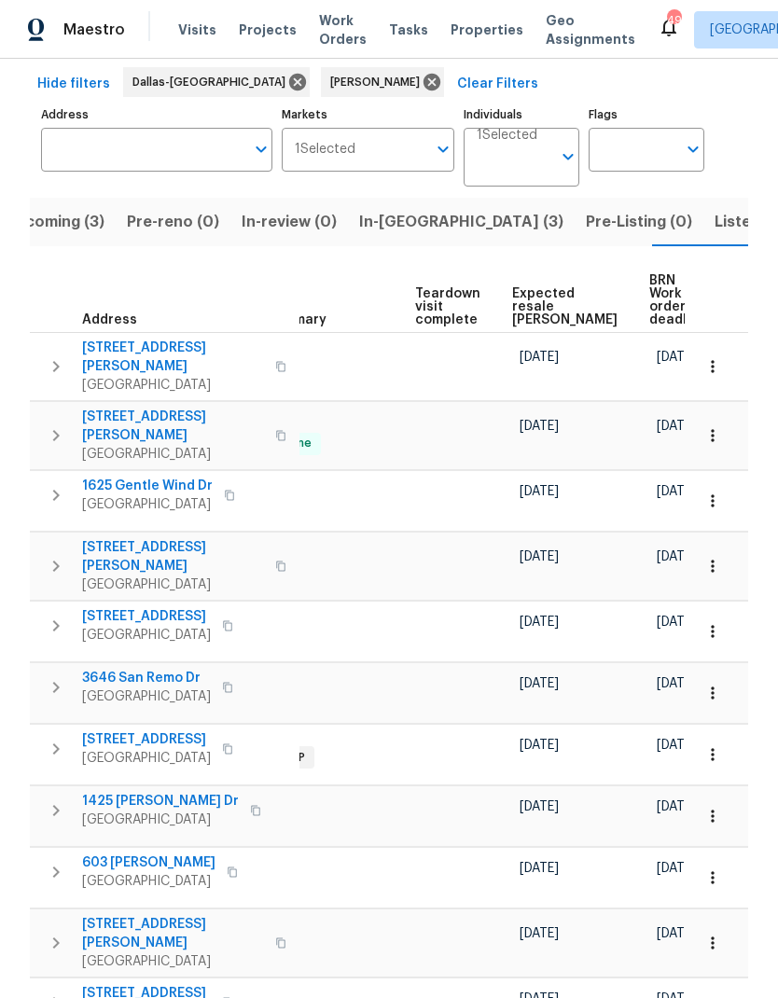
scroll to position [0, 408]
click at [538, 290] on span "Expected resale [PERSON_NAME]" at bounding box center [565, 306] width 105 height 39
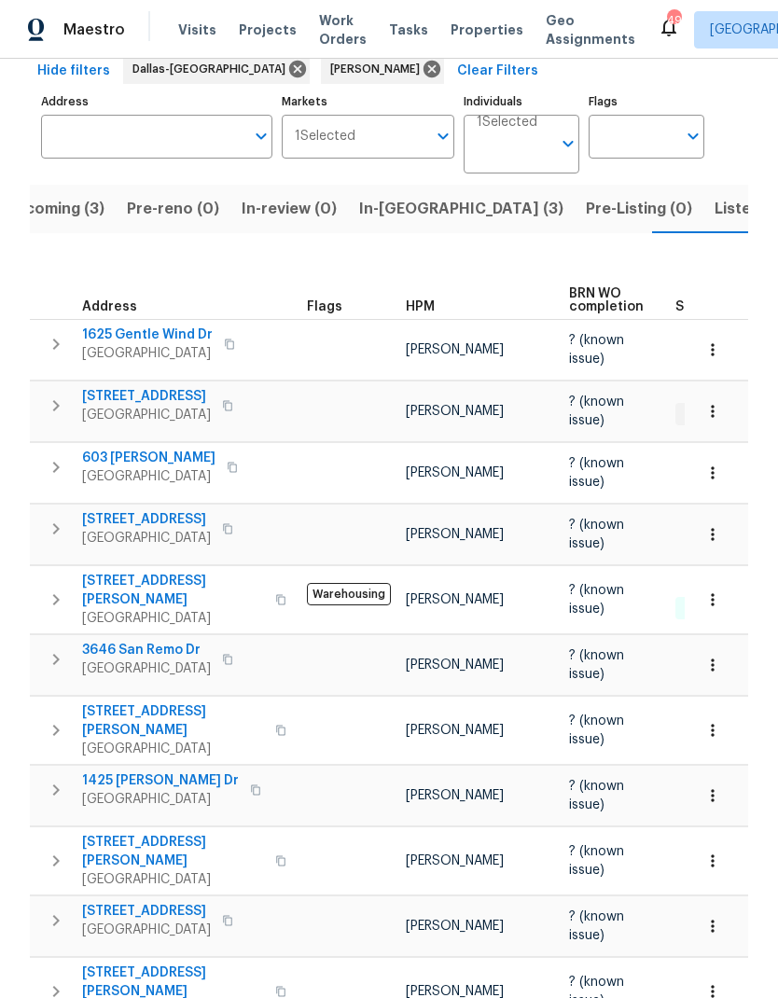
scroll to position [75, 0]
click at [386, 196] on span "In-[GEOGRAPHIC_DATA] (3)" at bounding box center [461, 209] width 204 height 26
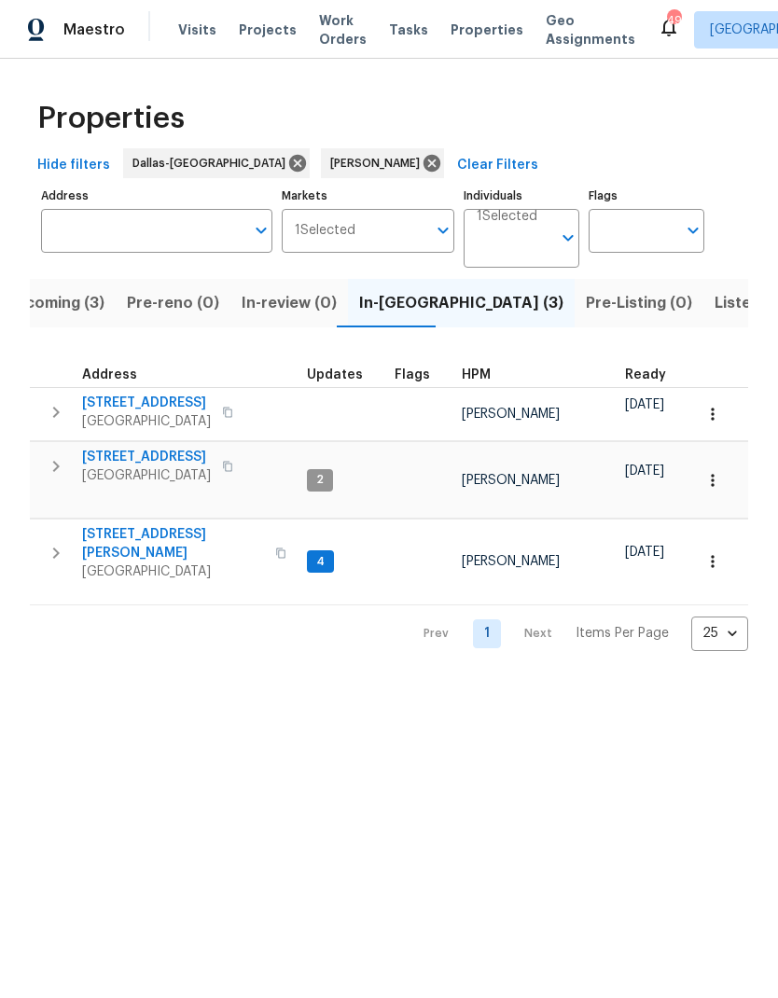
click at [714, 298] on span "Listed (11)" at bounding box center [751, 303] width 74 height 26
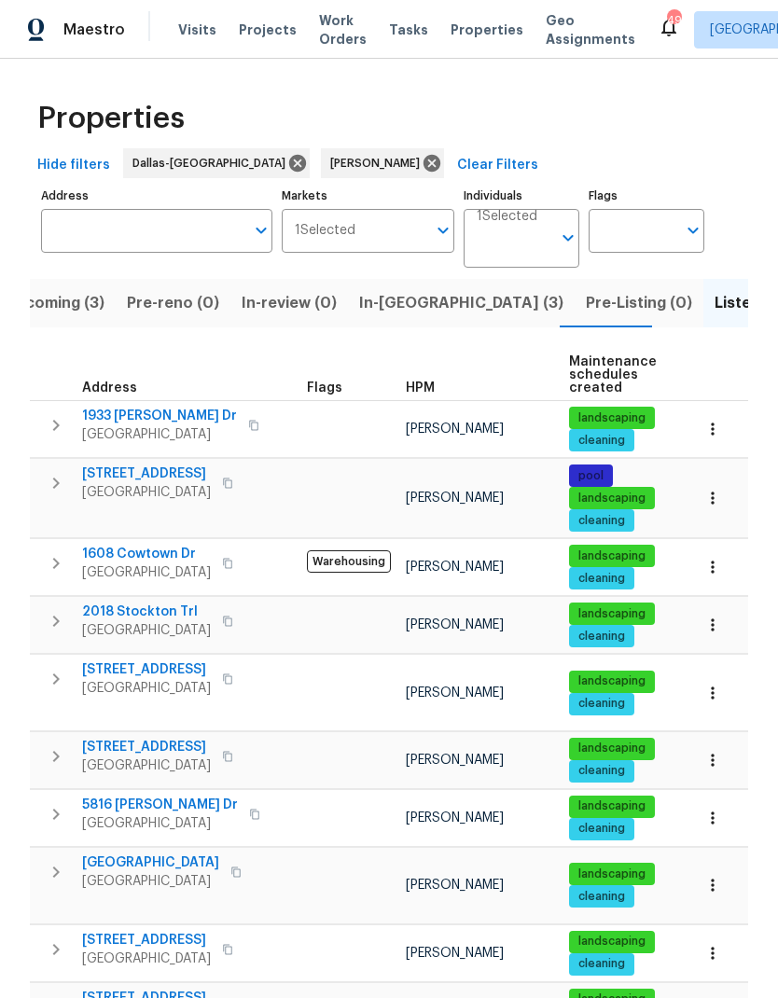
click at [157, 796] on span "5816 [PERSON_NAME] Dr" at bounding box center [160, 804] width 156 height 19
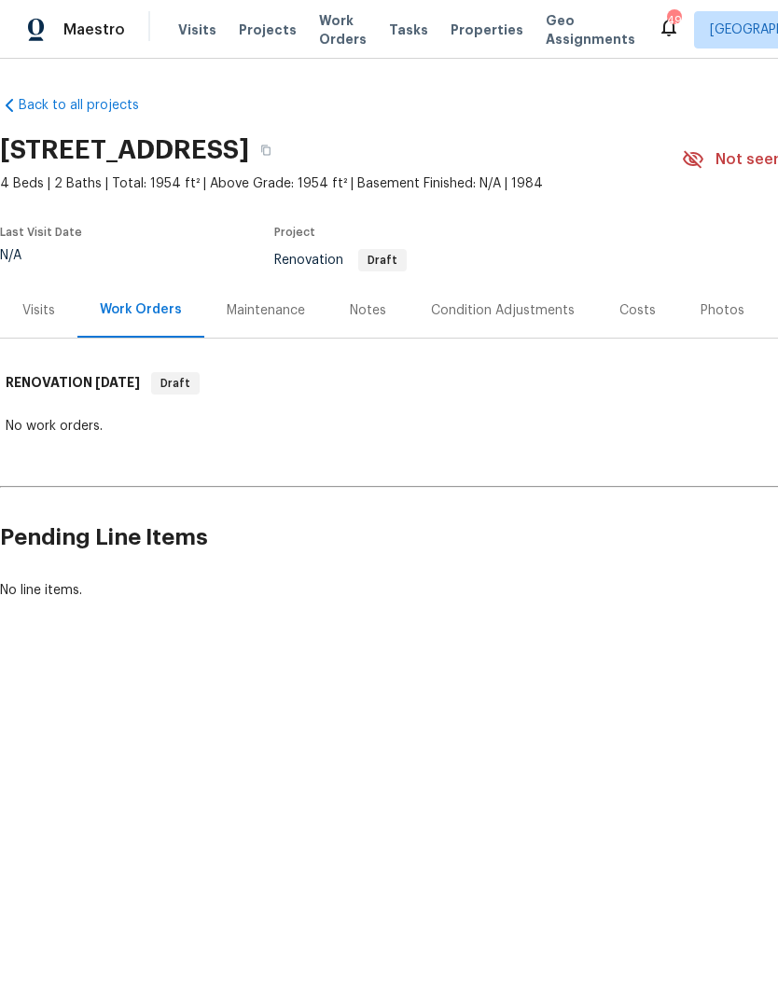
click at [37, 317] on div "Visits" at bounding box center [38, 310] width 33 height 19
